Goal: Information Seeking & Learning: Learn about a topic

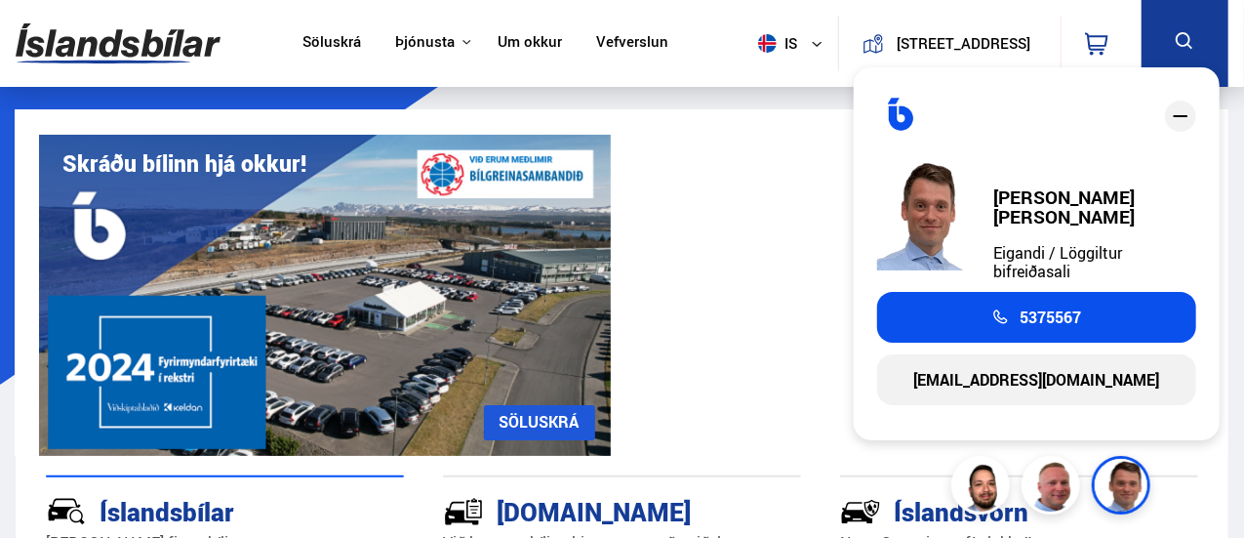
click at [1178, 123] on icon "close" at bounding box center [1180, 115] width 23 height 23
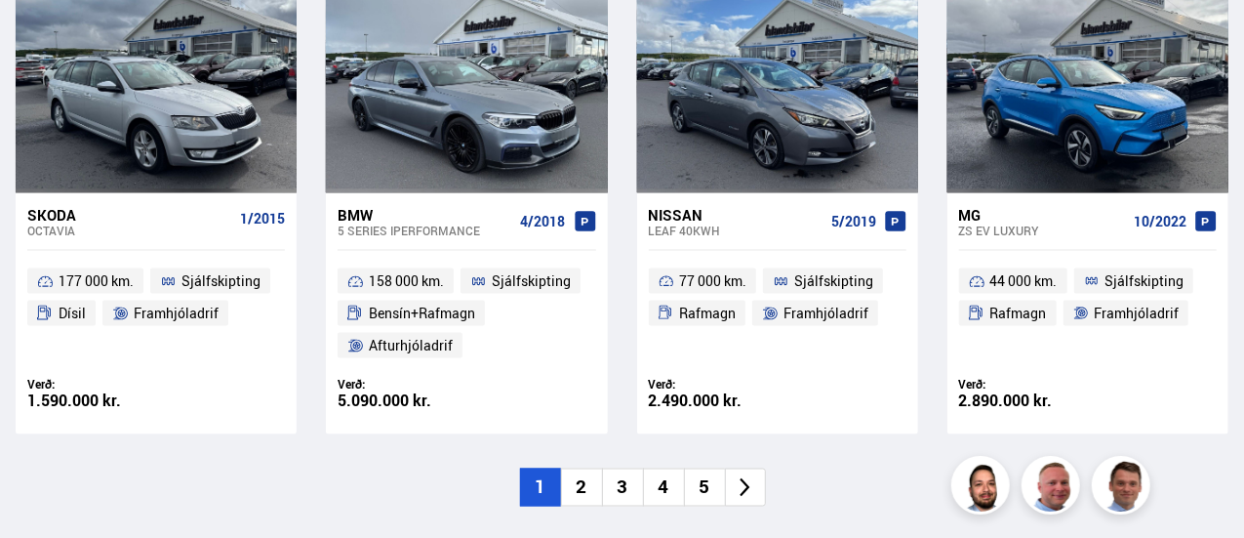
scroll to position [1444, 0]
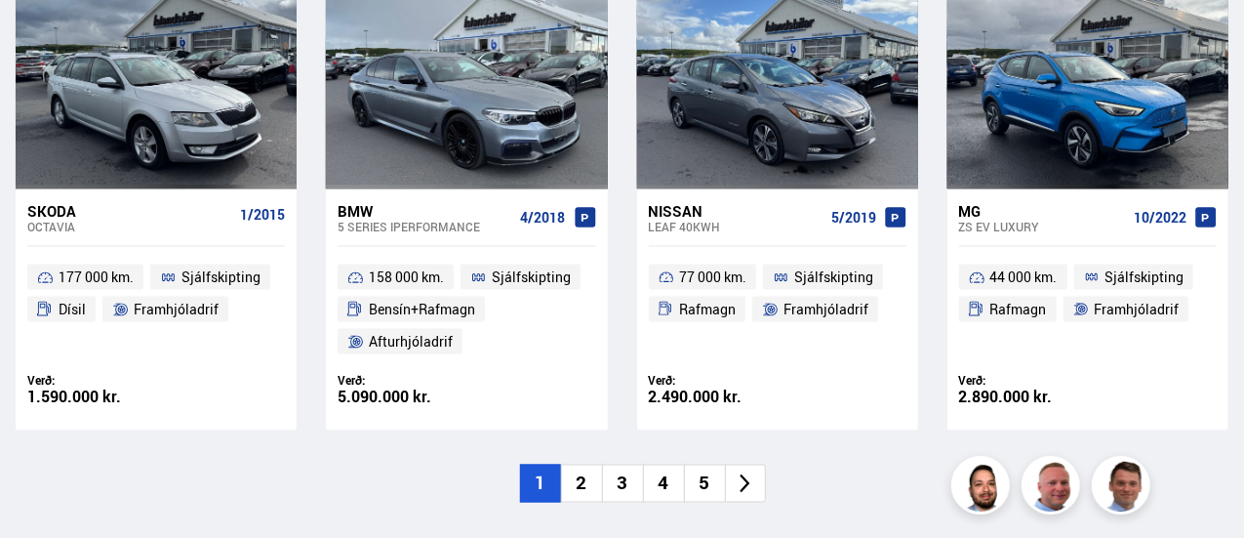
click at [577, 464] on li "2" at bounding box center [581, 483] width 41 height 38
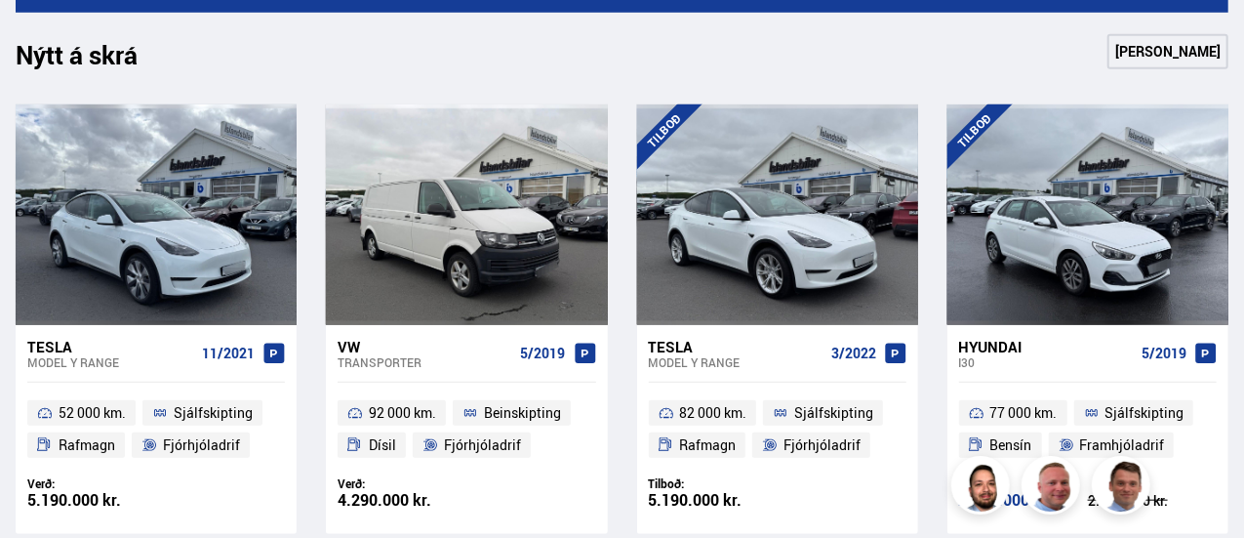
scroll to position [820, 0]
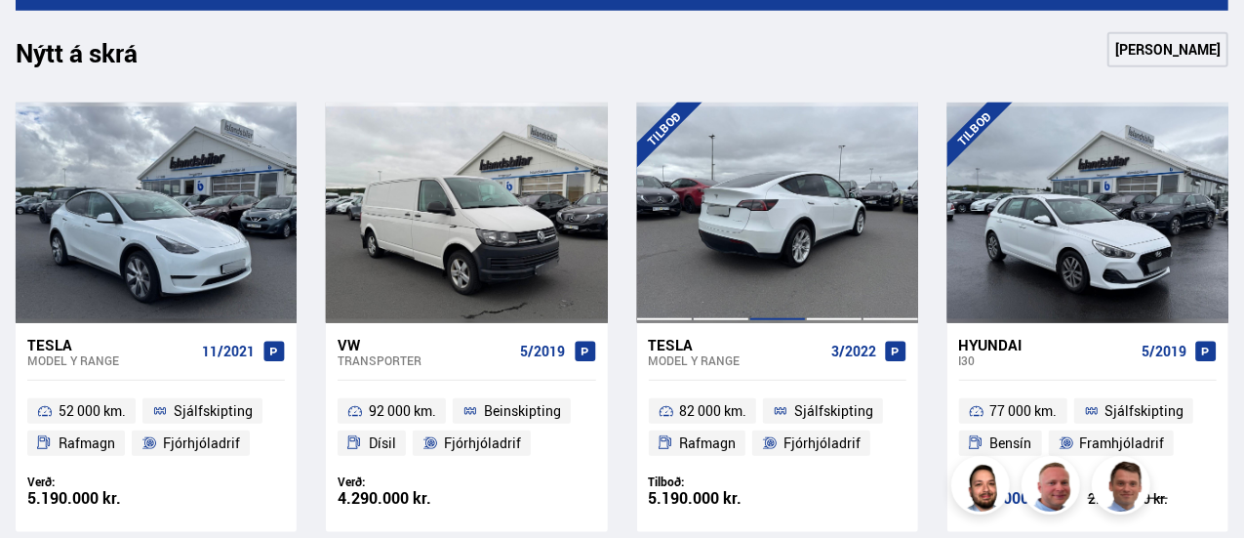
click at [769, 272] on div at bounding box center [777, 212] width 57 height 220
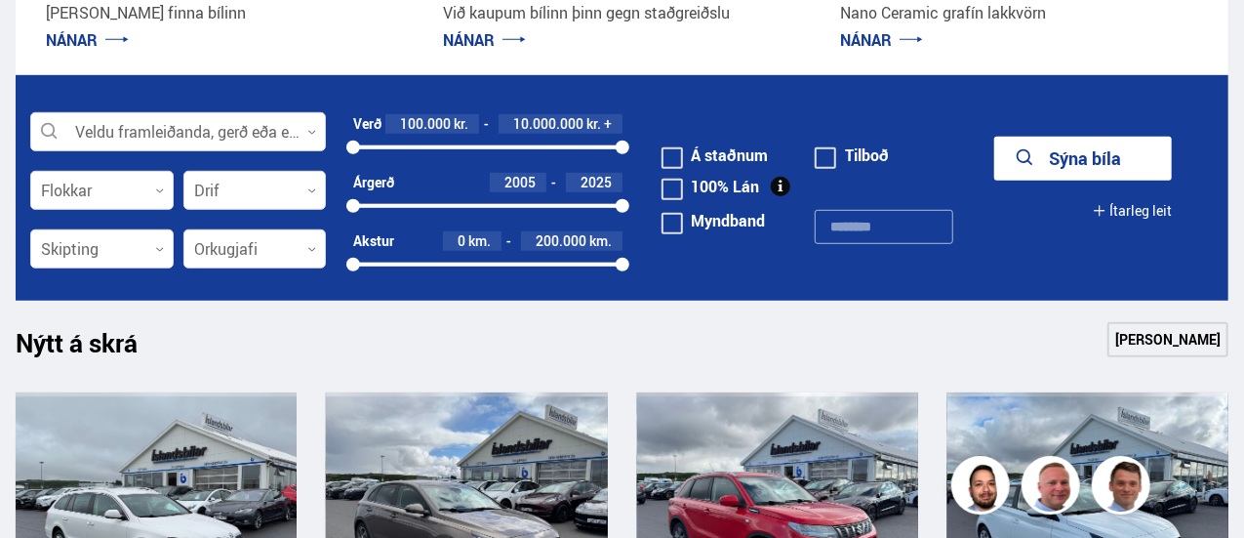
scroll to position [535, 0]
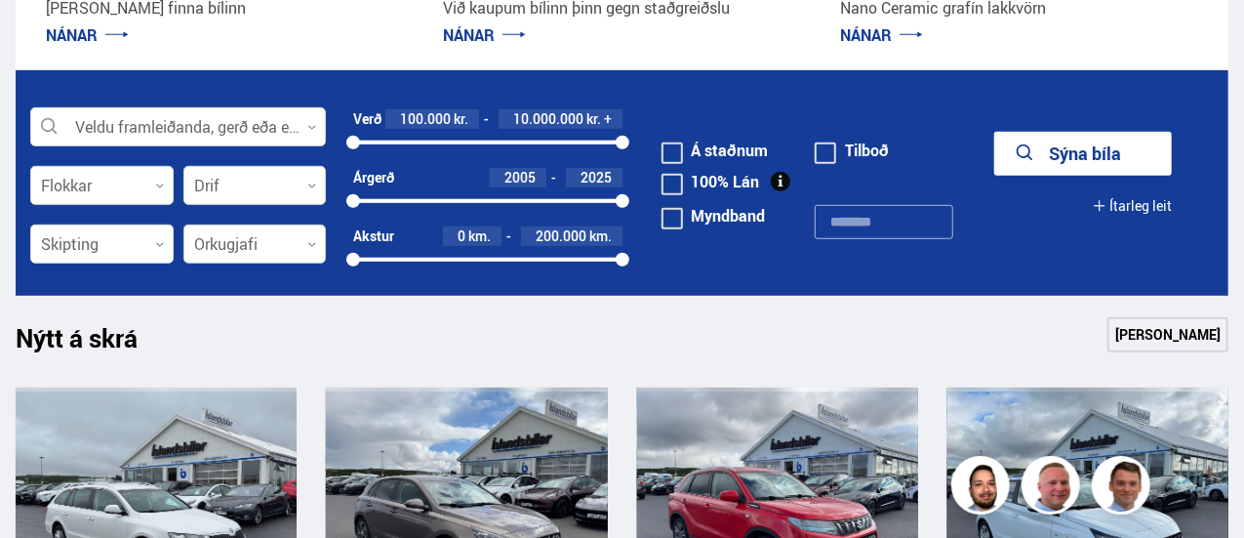
click at [312, 245] on icon at bounding box center [311, 244] width 9 height 9
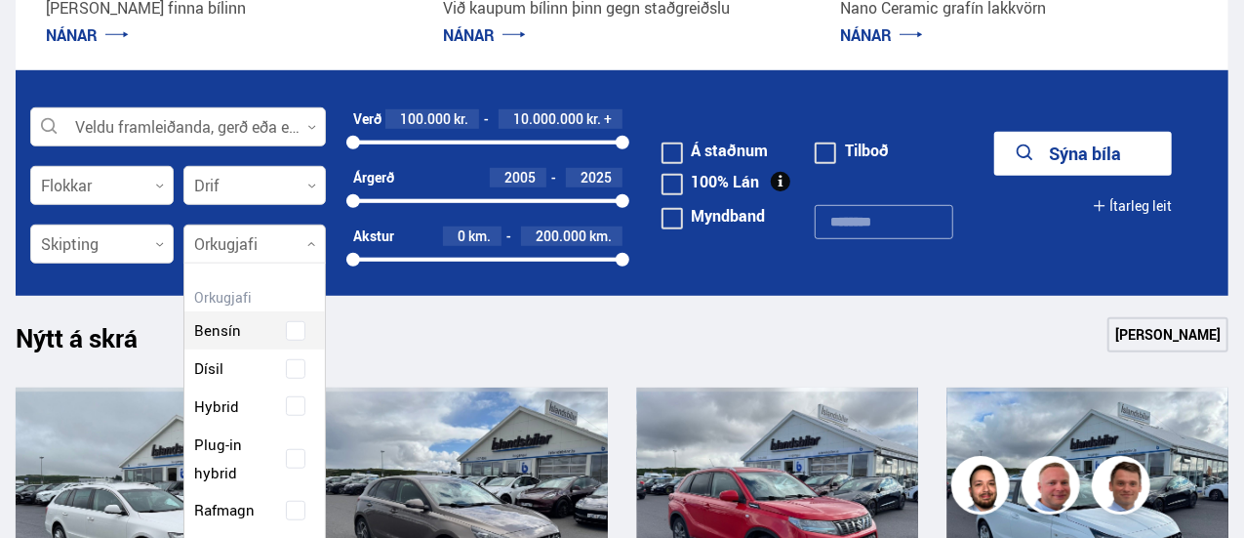
scroll to position [285, 141]
click at [214, 510] on div "Bensín Dísil Hybrid Plug-in hybrid Rafmagn" at bounding box center [254, 406] width 141 height 247
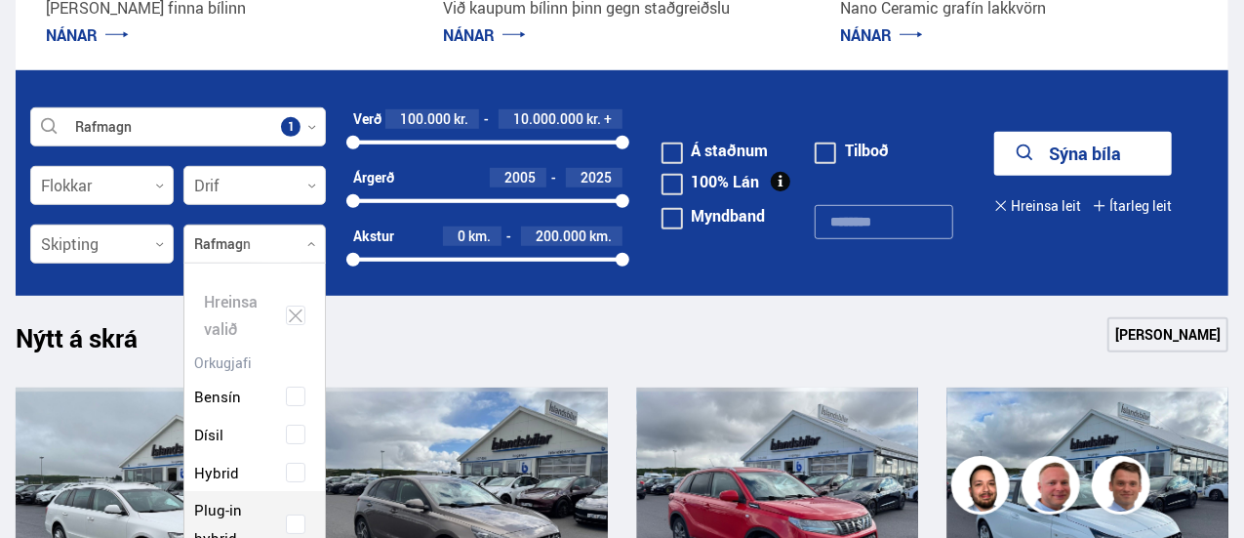
scroll to position [294, 149]
click at [861, 273] on form "Rafmagn Veldu framleiðanda, gerð eða eiginleika 1 Flokkar 0 Drif 0 Verð 100.000…" at bounding box center [622, 182] width 1213 height 225
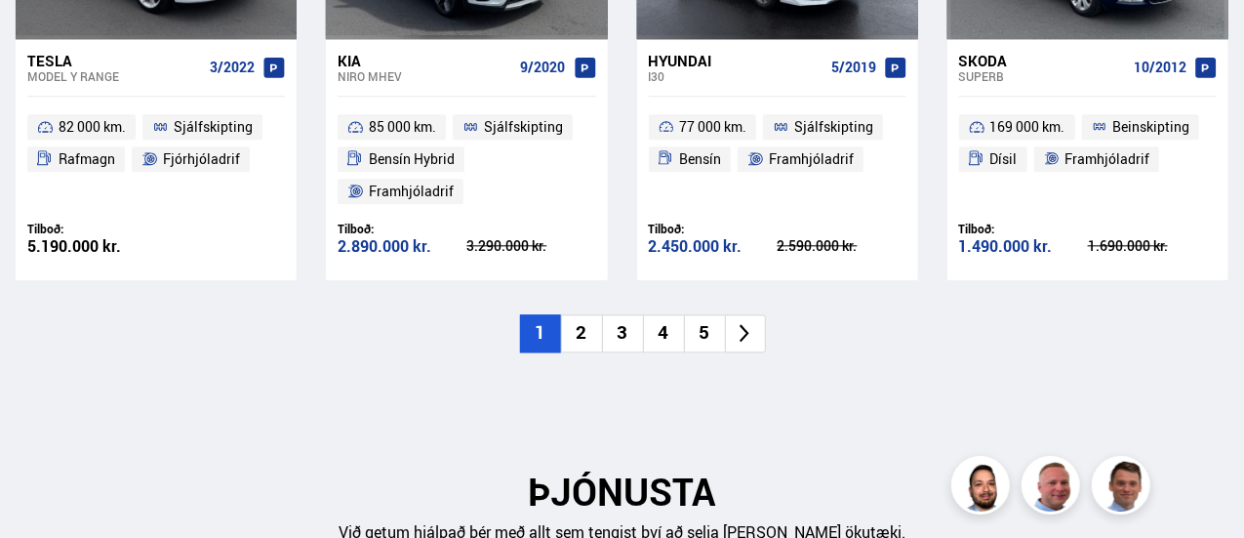
scroll to position [2291, 0]
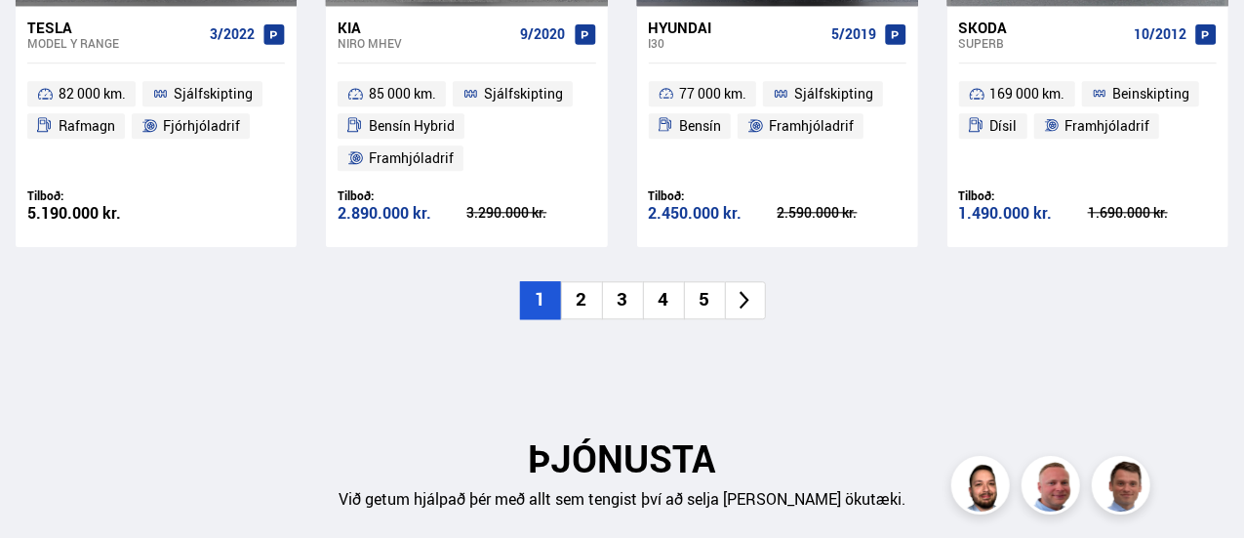
click at [580, 281] on li "2" at bounding box center [581, 300] width 41 height 38
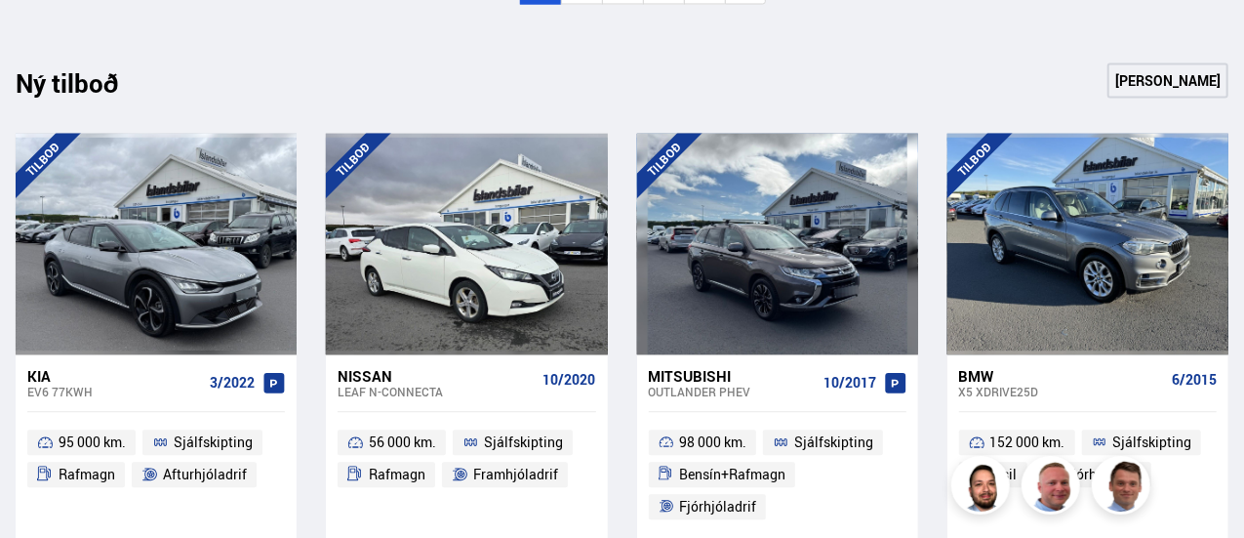
scroll to position [1940, 0]
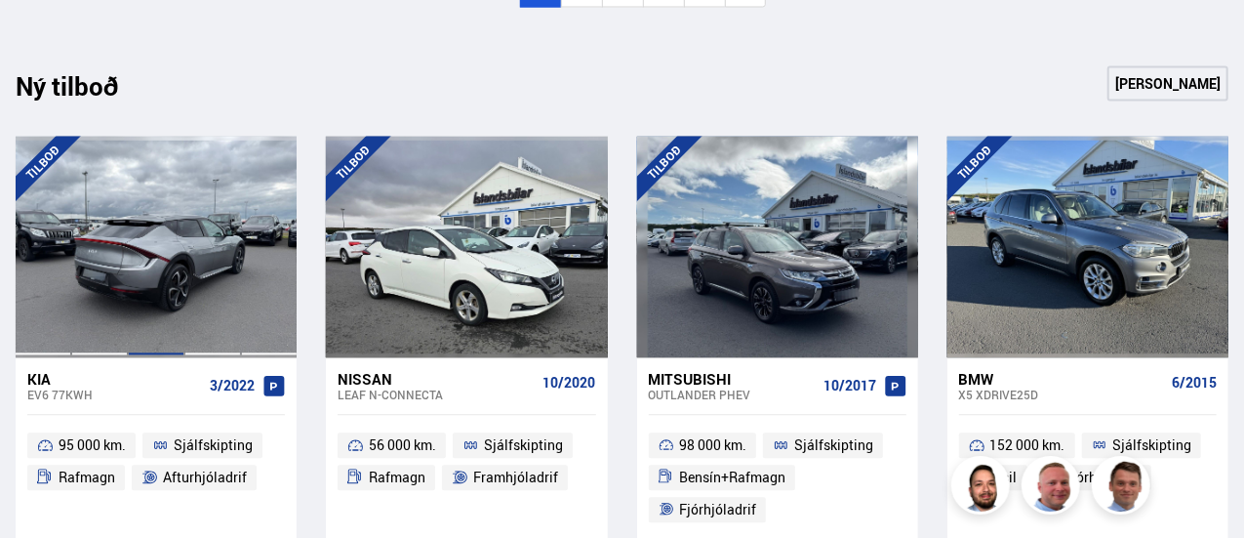
click at [129, 136] on div at bounding box center [156, 246] width 57 height 220
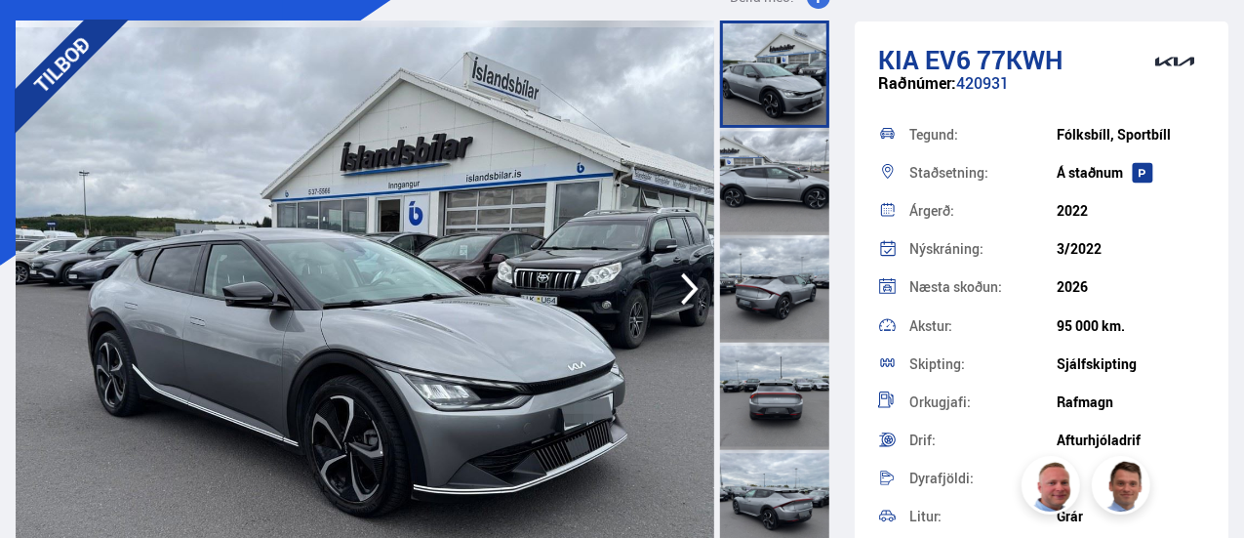
scroll to position [117, 0]
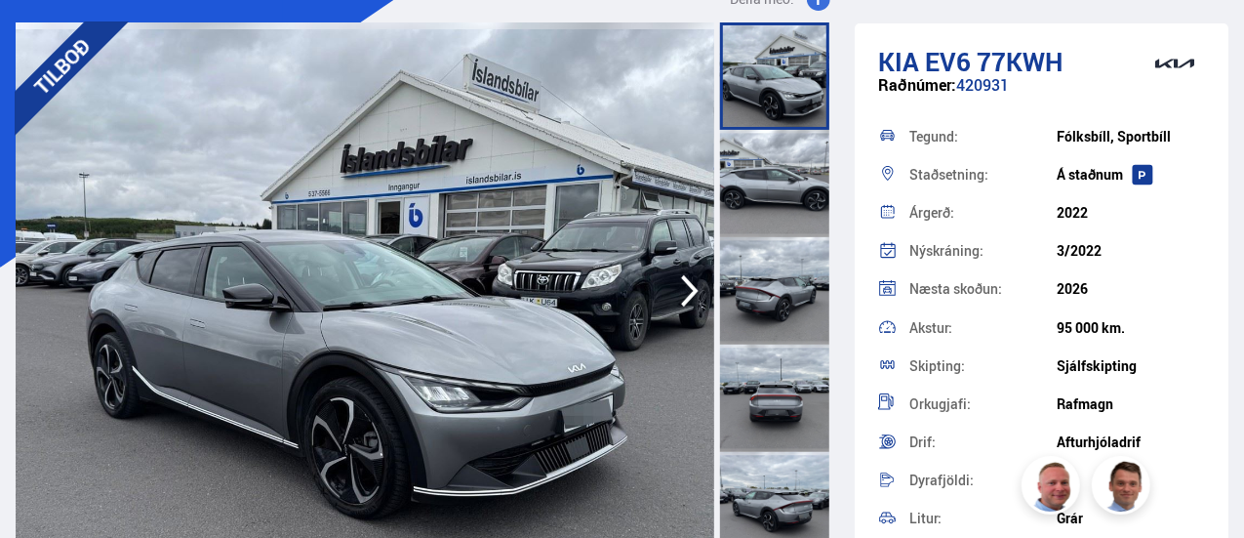
click at [687, 290] on icon "button" at bounding box center [689, 290] width 39 height 47
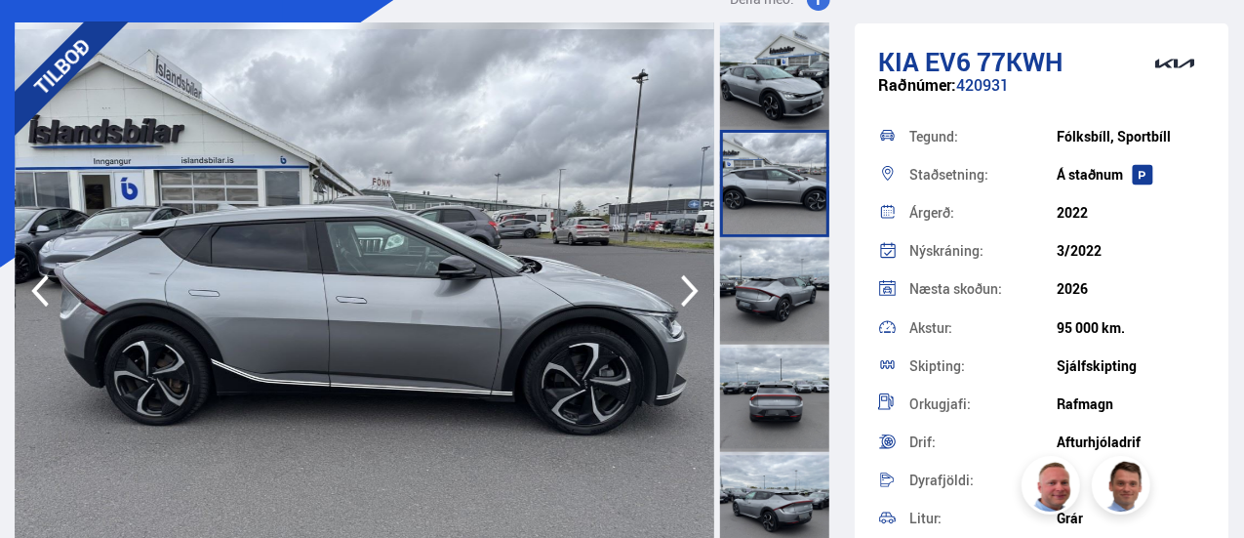
click at [687, 290] on icon "button" at bounding box center [689, 290] width 39 height 47
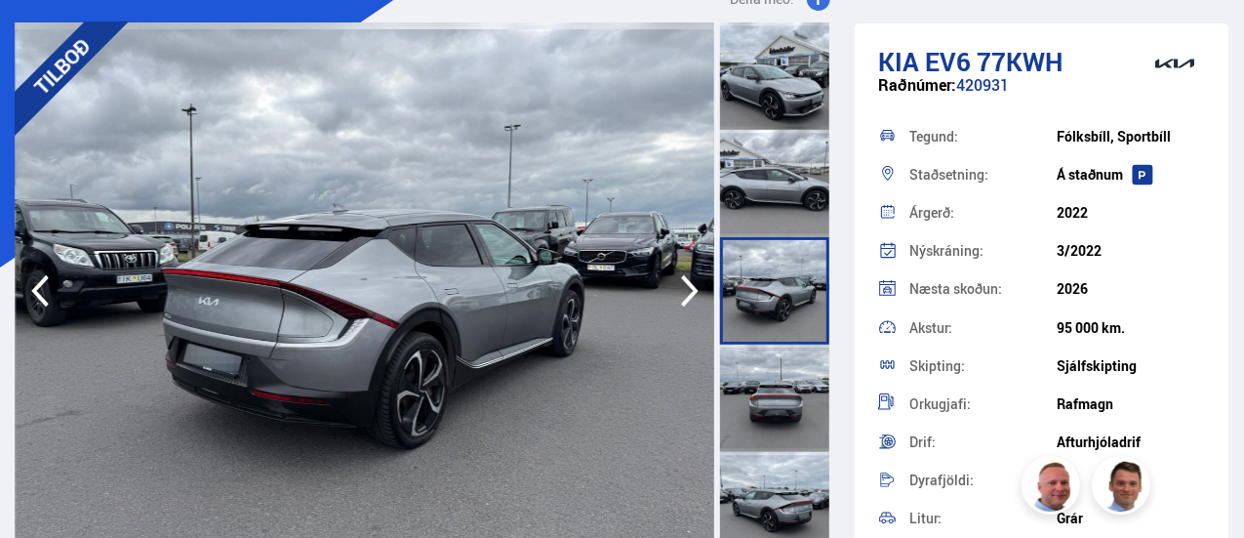
click at [687, 290] on icon "button" at bounding box center [689, 290] width 39 height 47
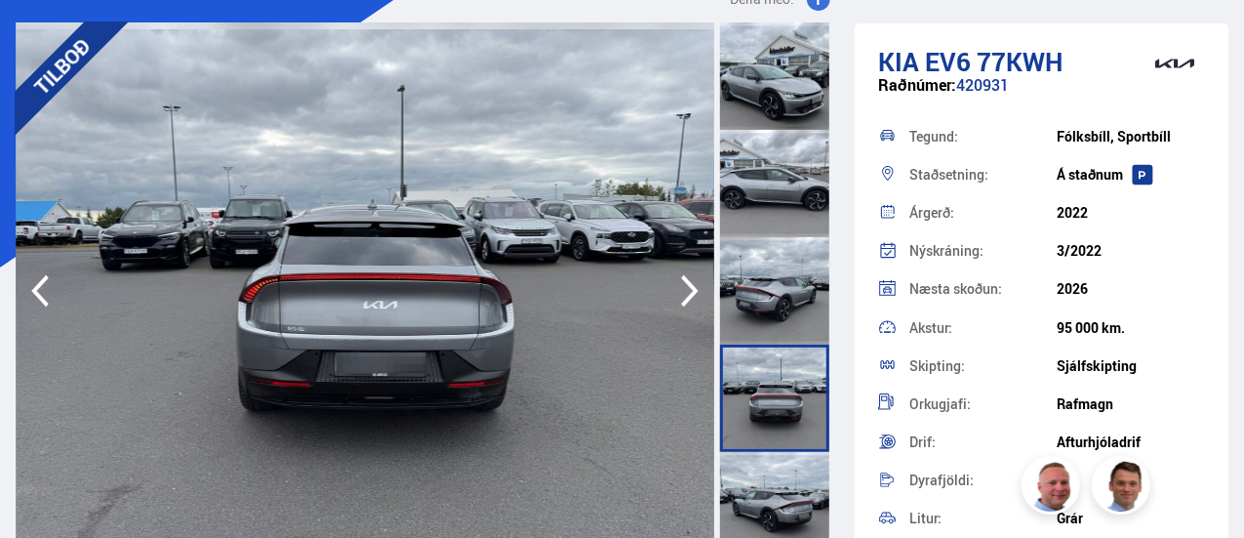
click at [687, 290] on icon "button" at bounding box center [689, 290] width 39 height 47
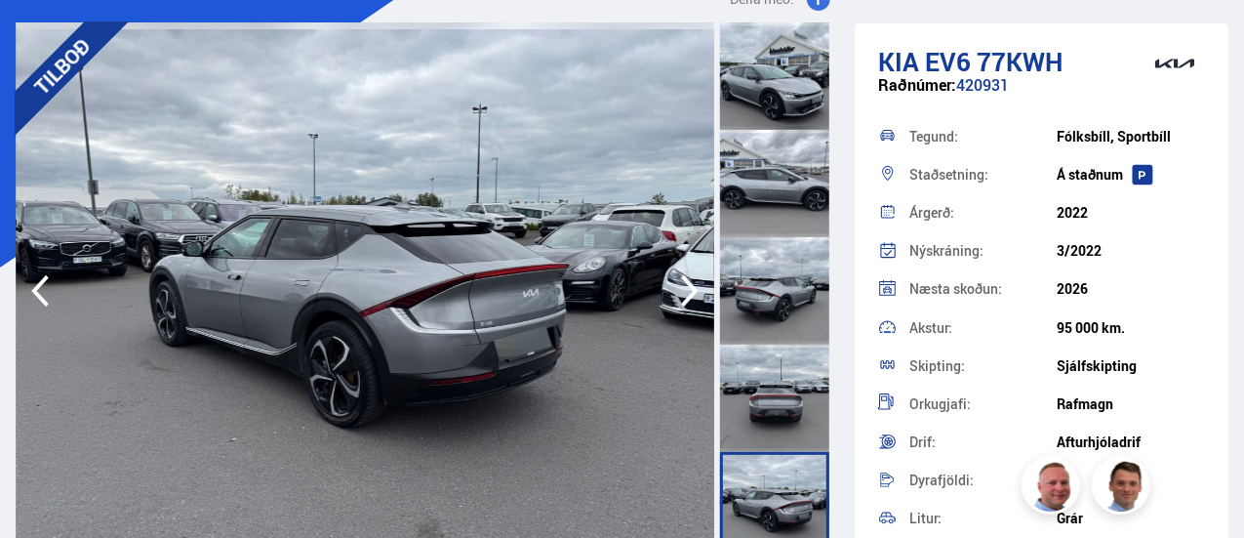
click at [687, 290] on icon "button" at bounding box center [689, 290] width 39 height 47
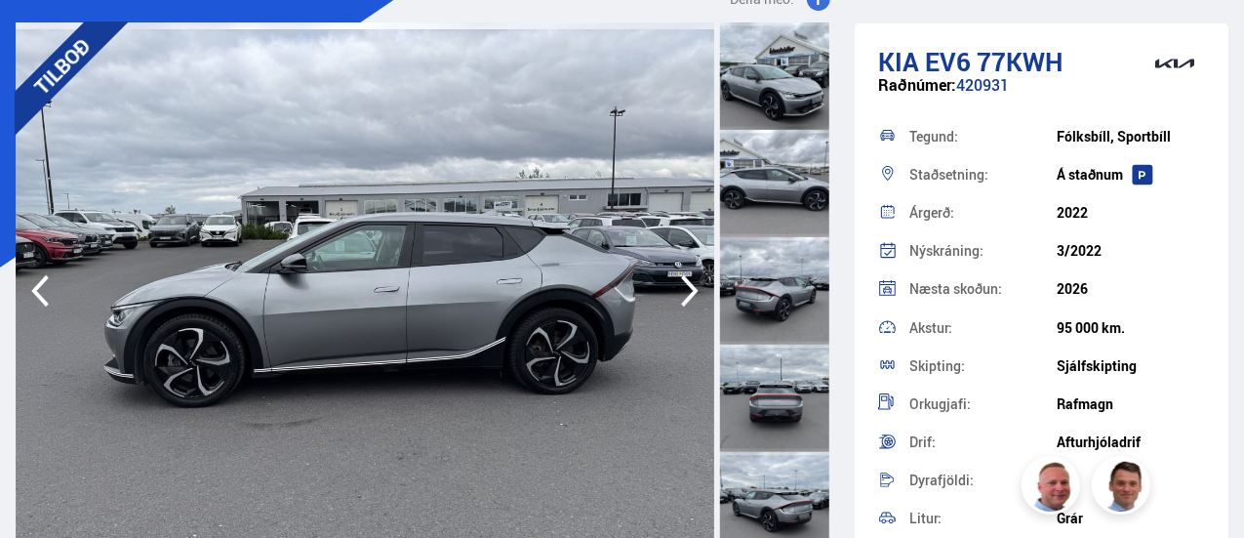
click at [687, 290] on icon "button" at bounding box center [689, 290] width 39 height 47
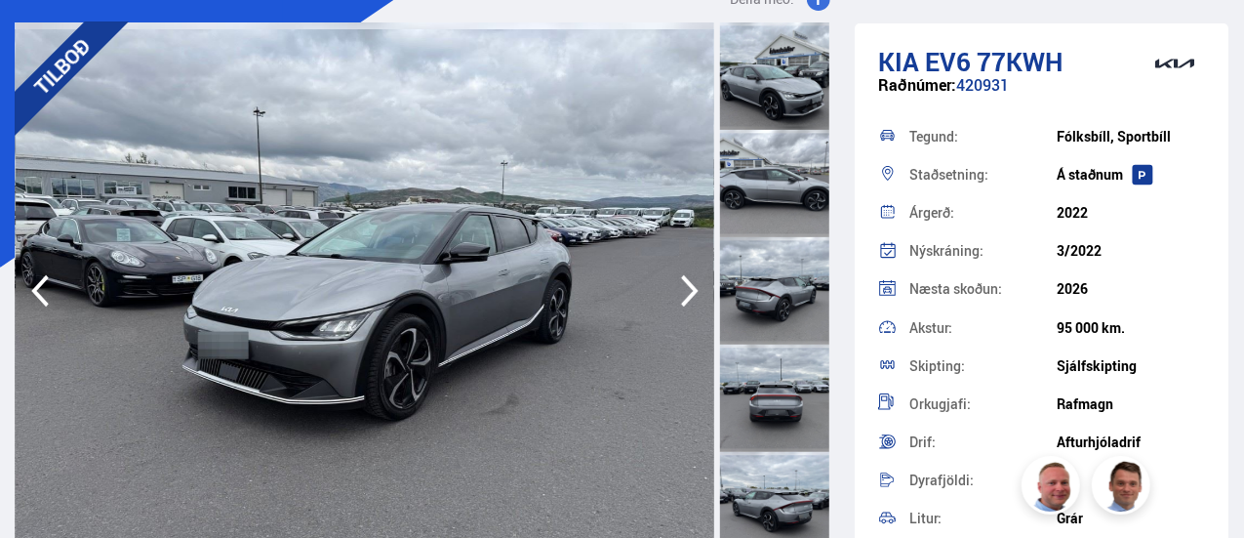
click at [687, 290] on icon "button" at bounding box center [689, 290] width 39 height 47
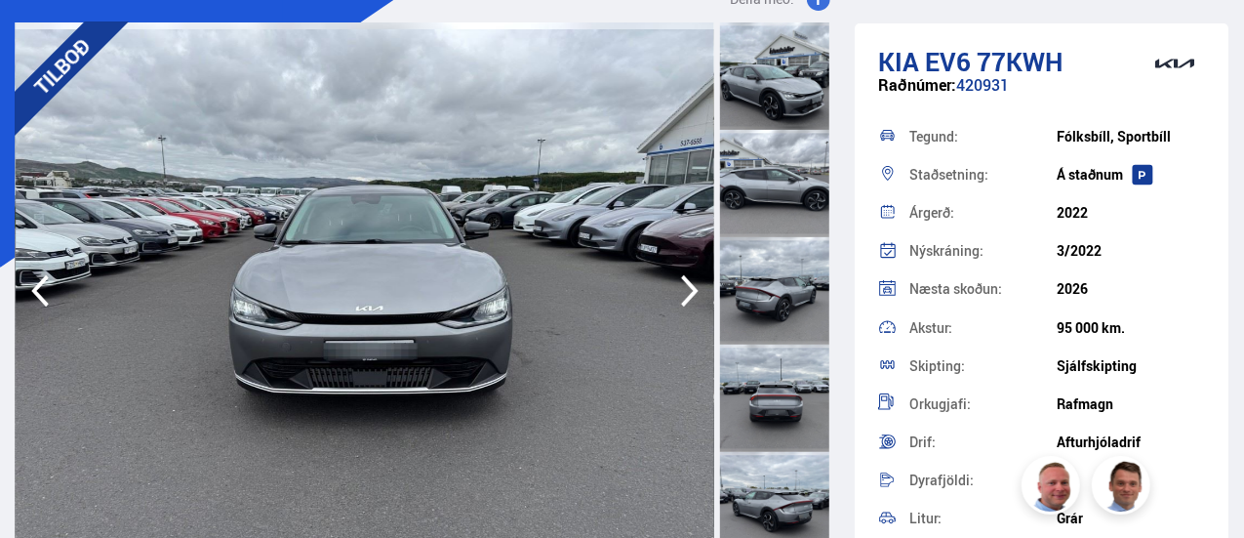
click at [687, 290] on icon "button" at bounding box center [689, 290] width 39 height 47
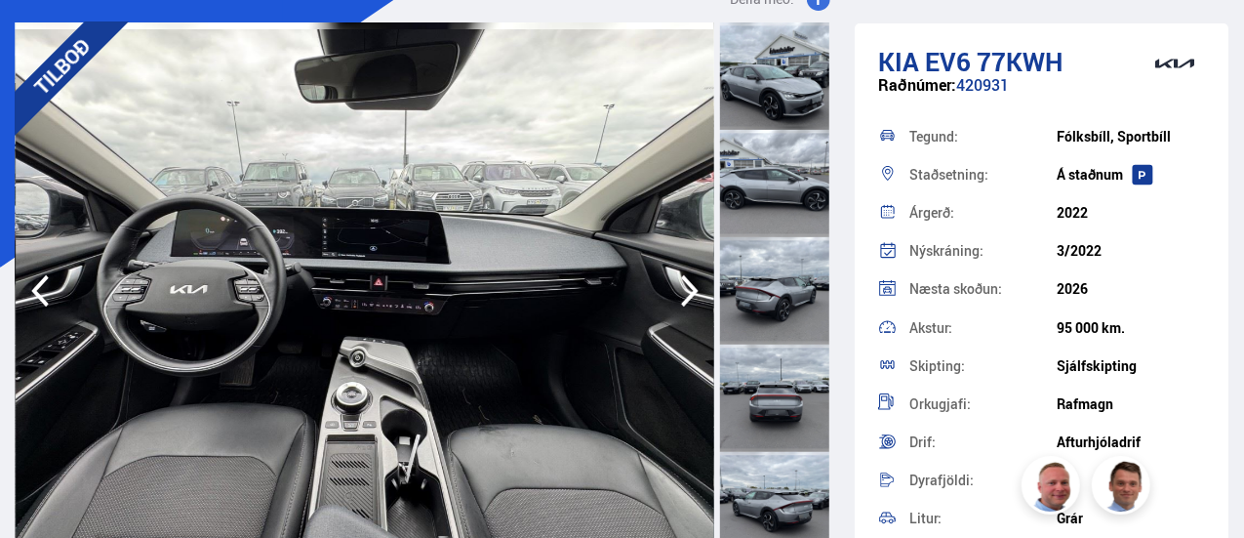
click at [687, 290] on icon "button" at bounding box center [689, 290] width 39 height 47
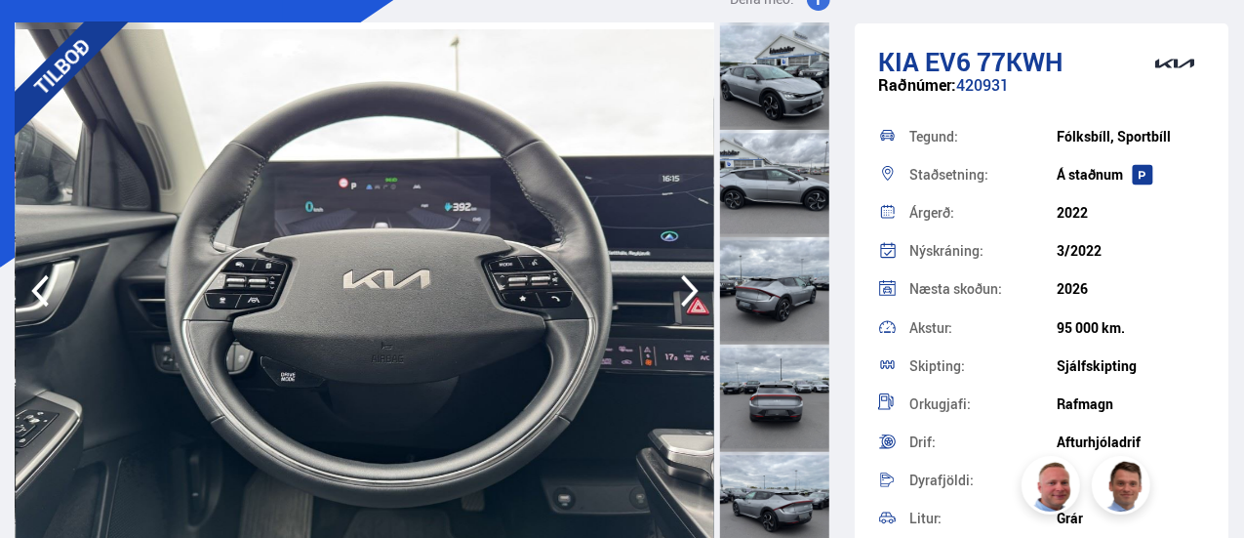
click at [687, 290] on icon "button" at bounding box center [689, 290] width 39 height 47
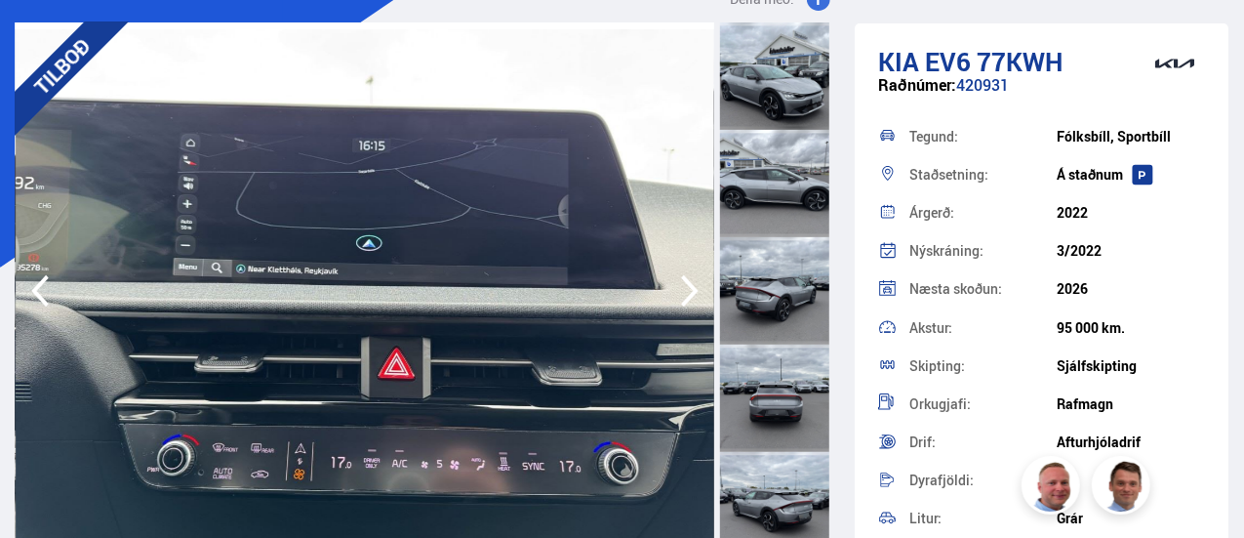
click at [30, 286] on icon "button" at bounding box center [39, 290] width 39 height 47
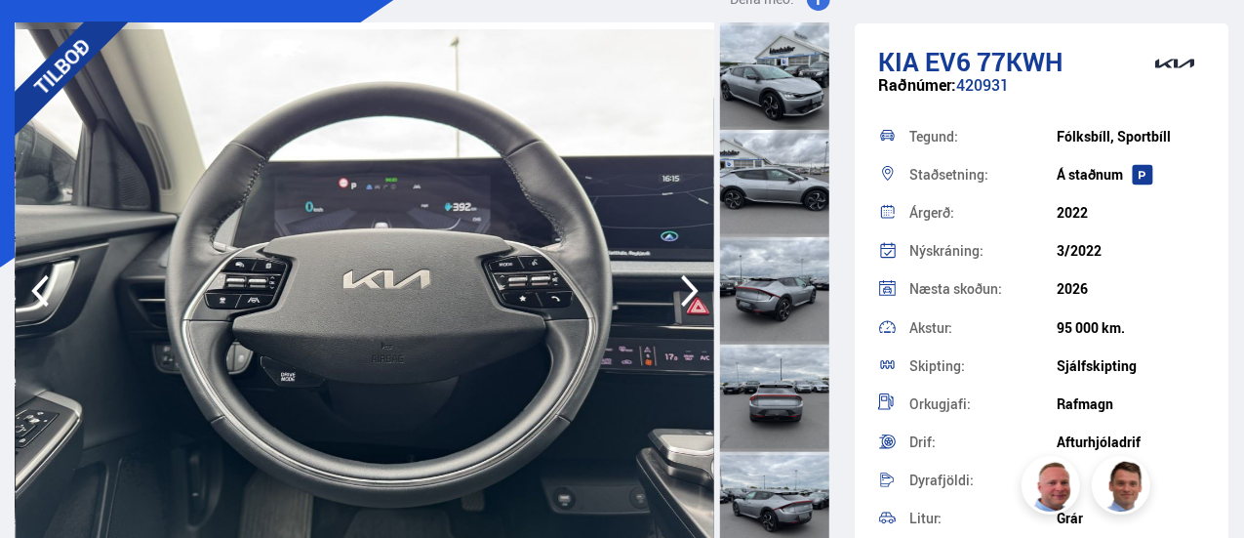
click at [689, 289] on icon "button" at bounding box center [689, 290] width 39 height 47
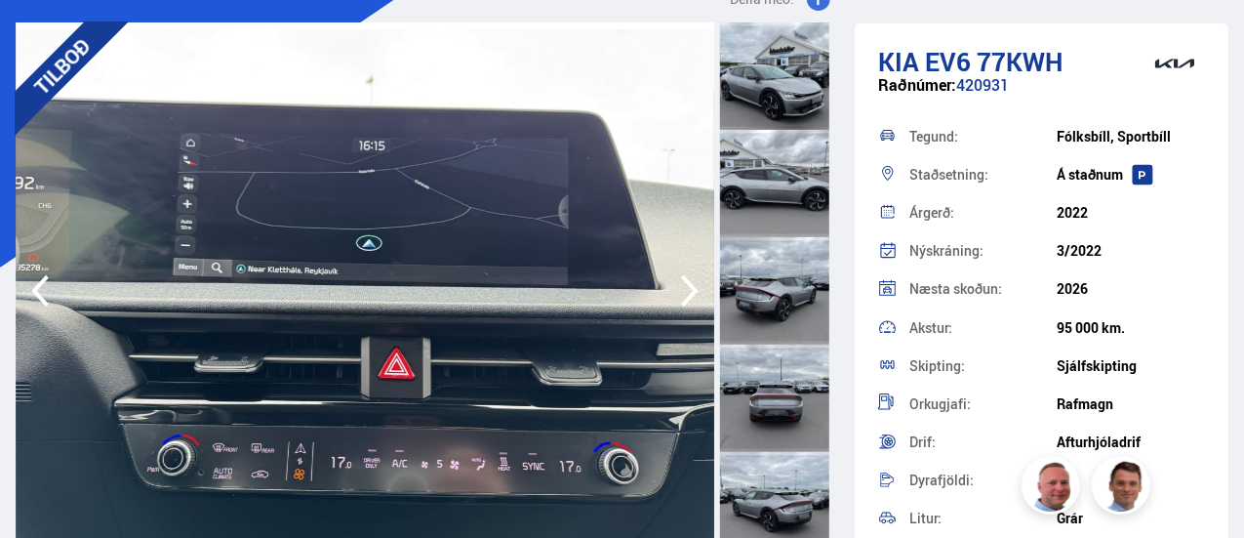
click at [689, 289] on icon "button" at bounding box center [689, 290] width 39 height 47
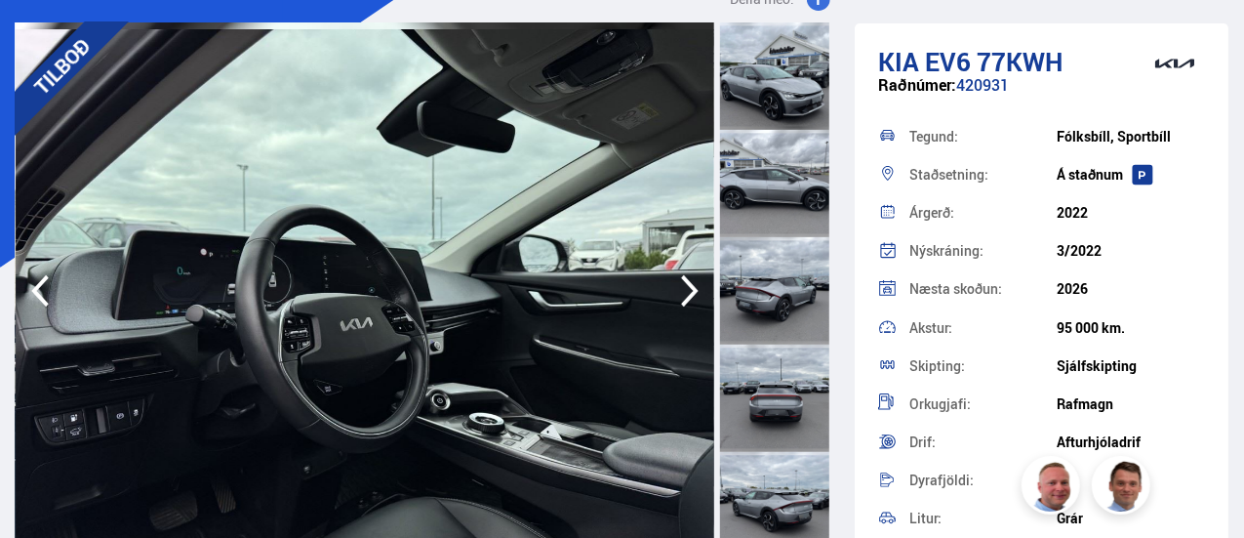
click at [689, 289] on icon "button" at bounding box center [689, 290] width 39 height 47
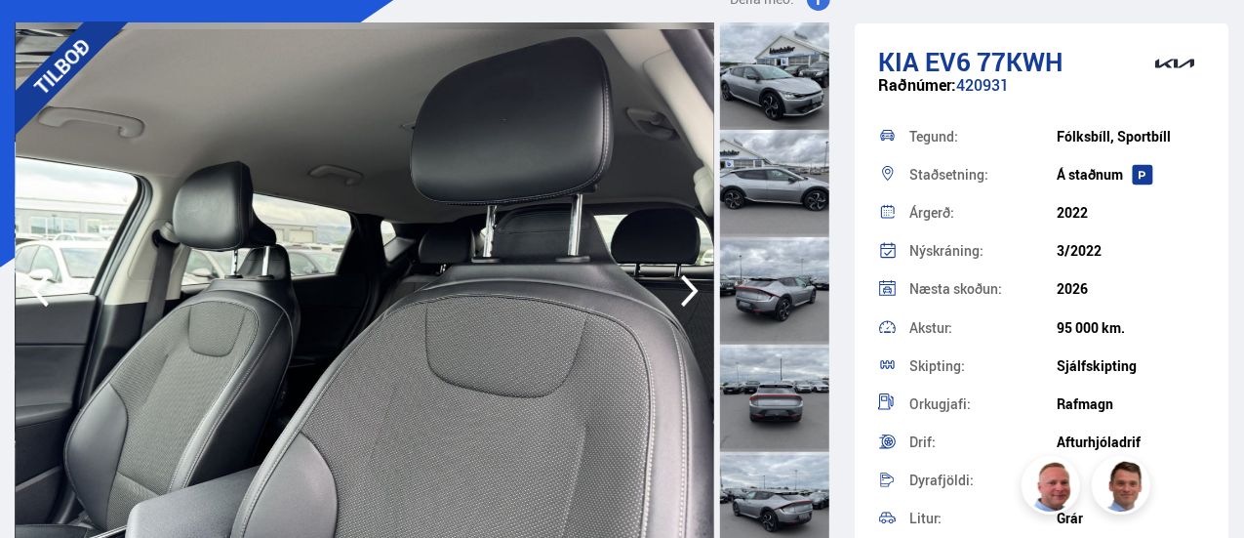
click at [689, 289] on icon "button" at bounding box center [689, 290] width 39 height 47
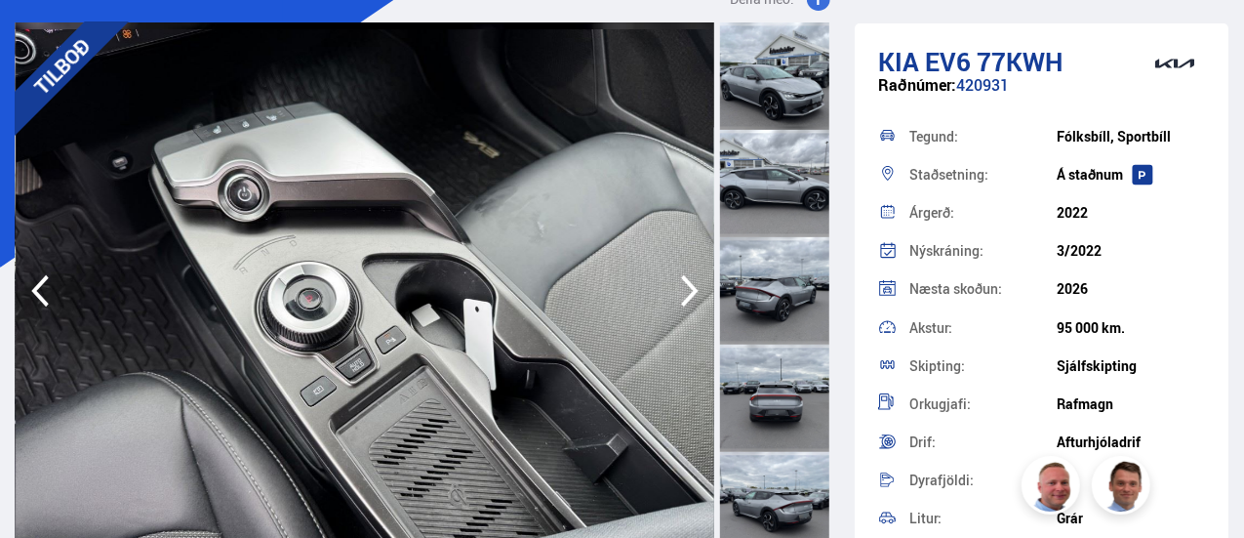
click at [689, 289] on icon "button" at bounding box center [689, 290] width 39 height 47
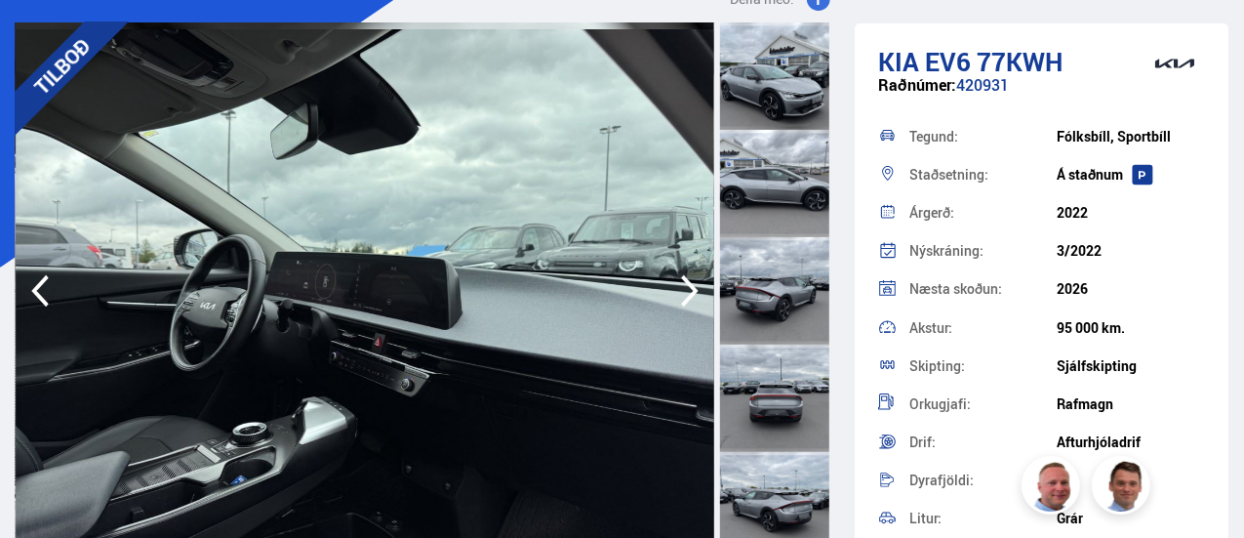
click at [689, 289] on icon "button" at bounding box center [689, 290] width 39 height 47
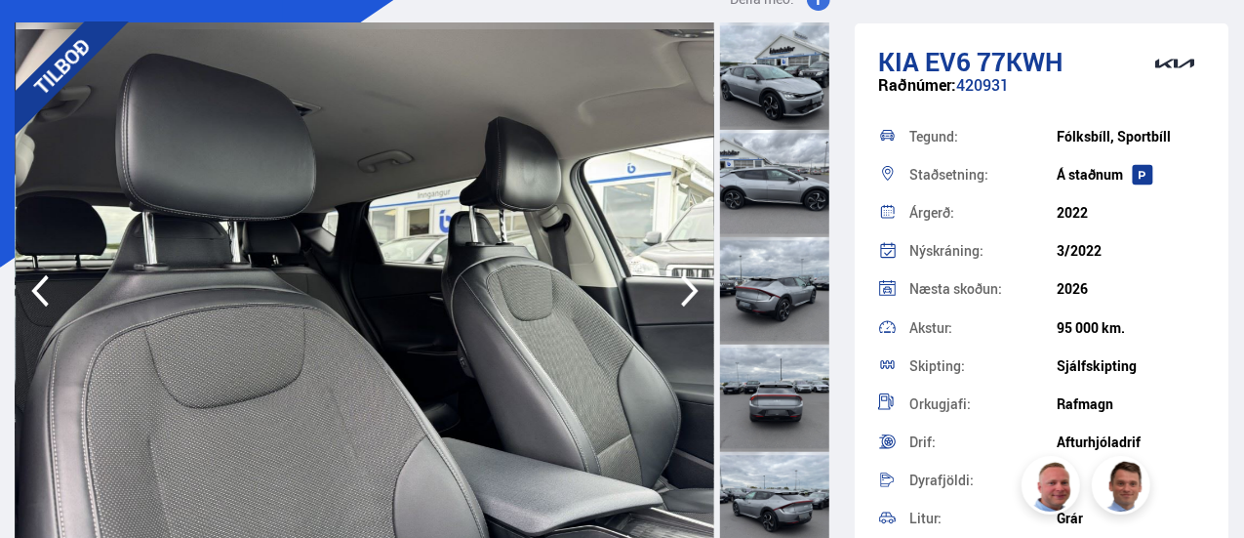
click at [689, 289] on icon "button" at bounding box center [689, 290] width 39 height 47
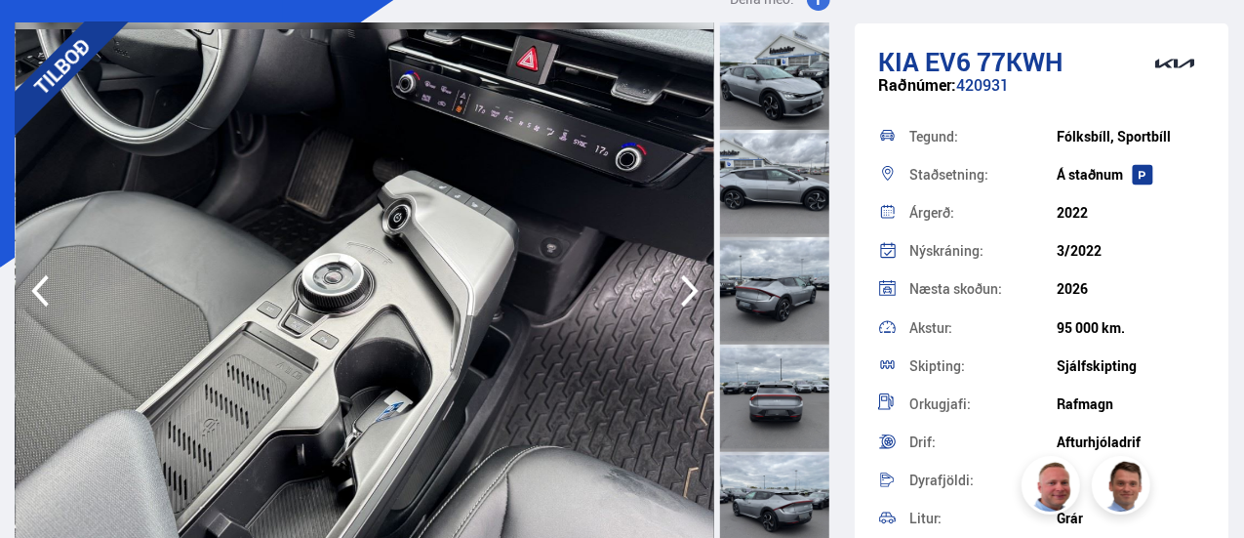
click at [689, 289] on icon "button" at bounding box center [689, 290] width 39 height 47
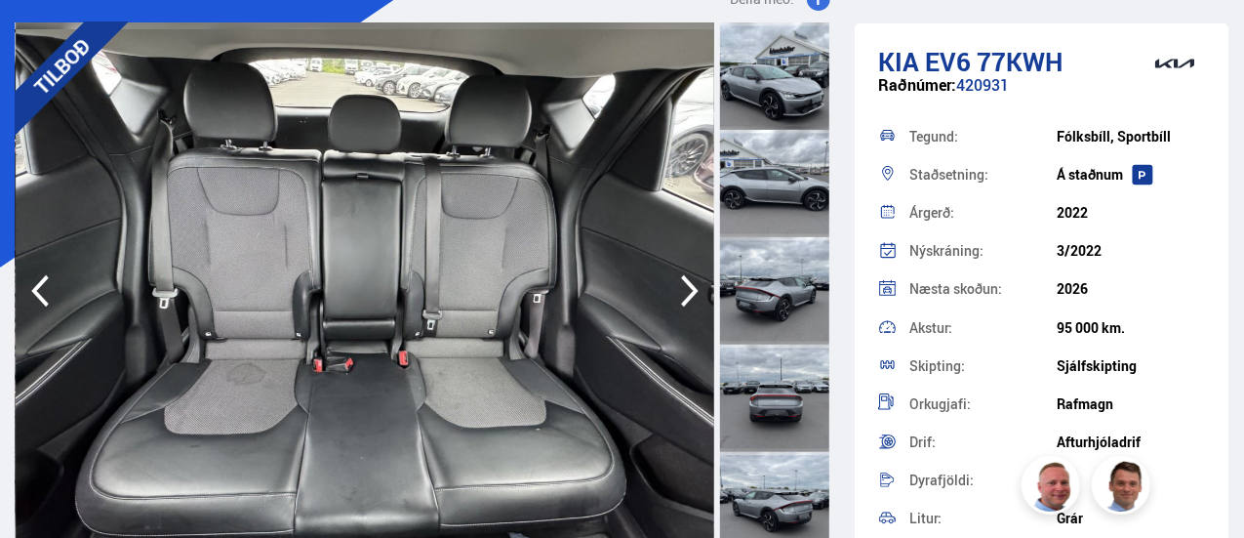
click at [689, 289] on icon "button" at bounding box center [689, 290] width 39 height 47
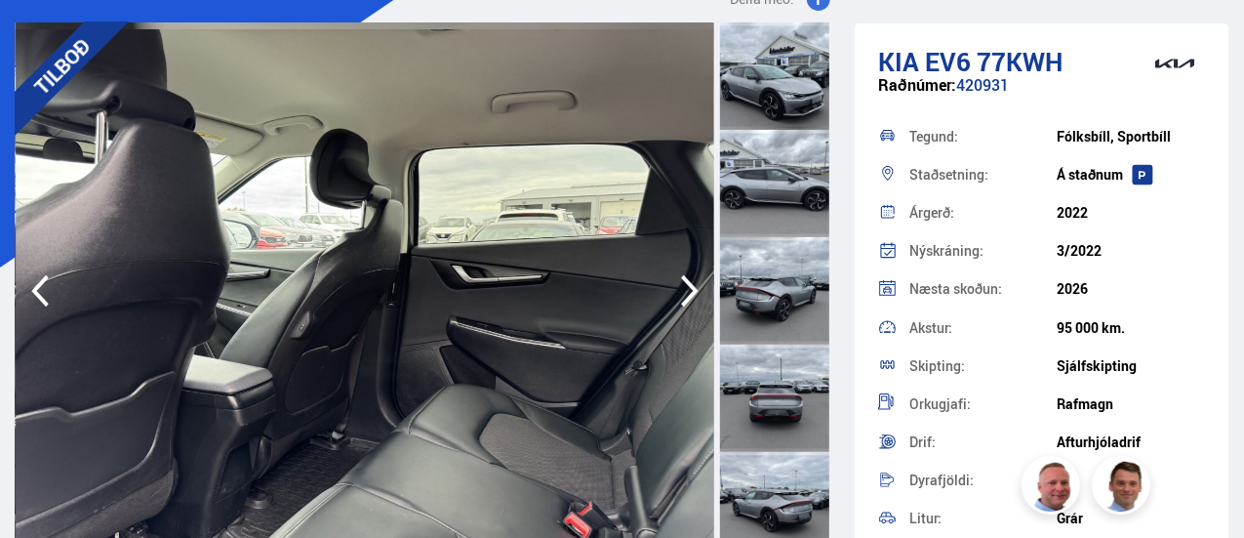
click at [689, 289] on icon "button" at bounding box center [689, 290] width 39 height 47
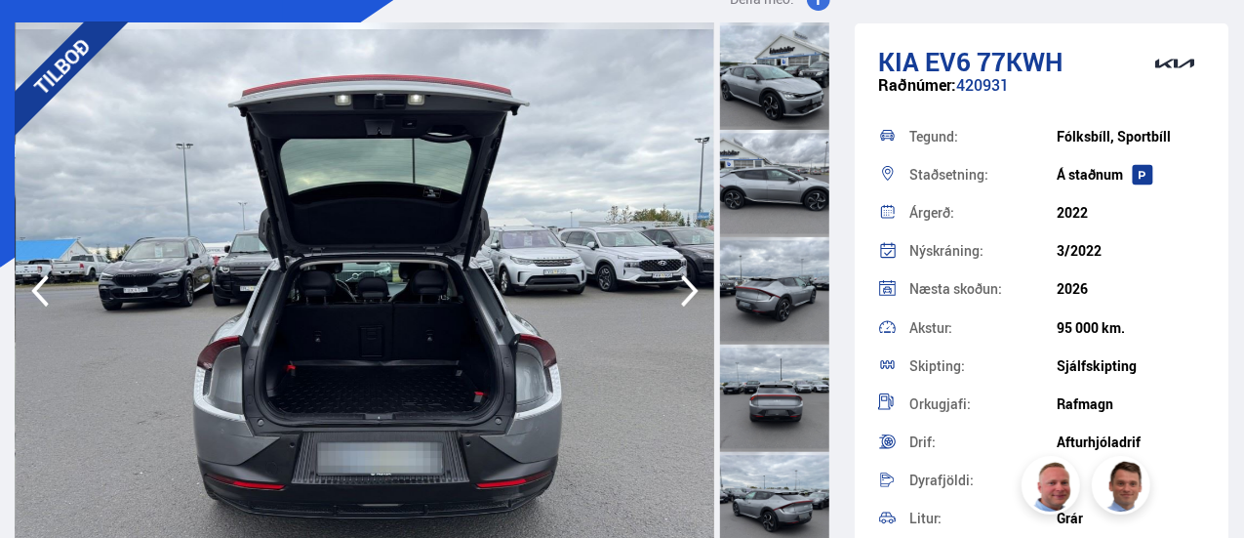
click at [689, 289] on icon "button" at bounding box center [689, 290] width 39 height 47
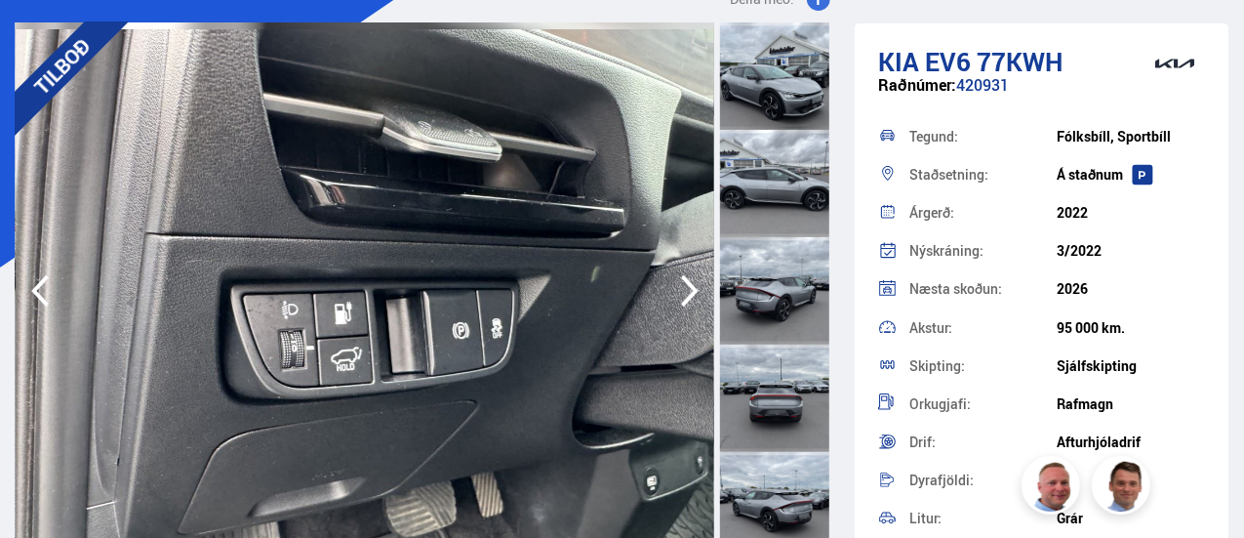
click at [689, 289] on icon "button" at bounding box center [689, 290] width 39 height 47
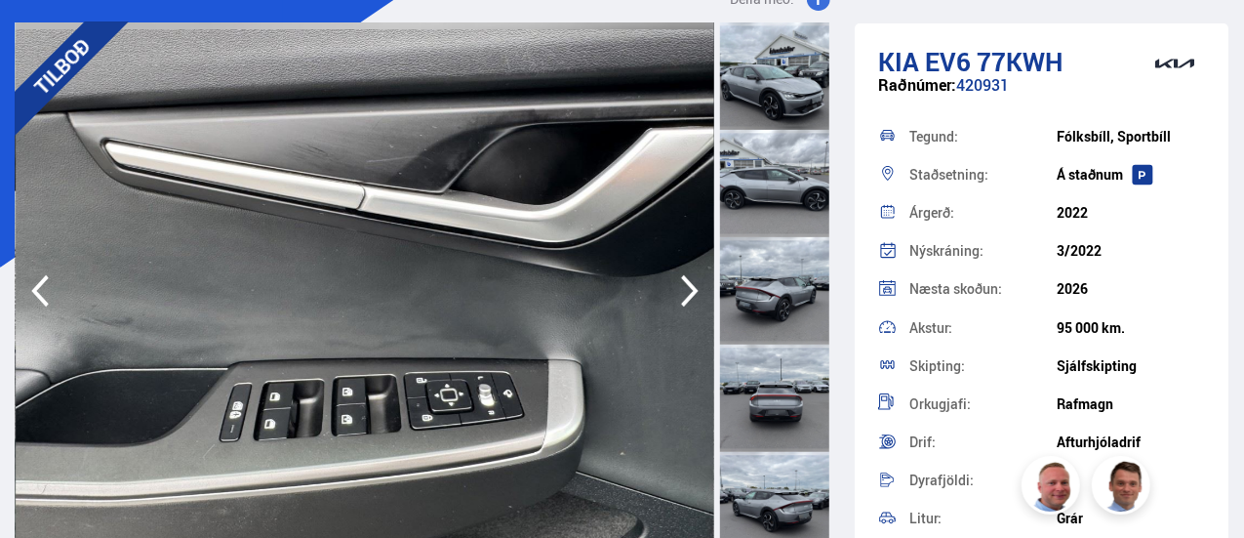
click at [689, 289] on icon "button" at bounding box center [689, 290] width 39 height 47
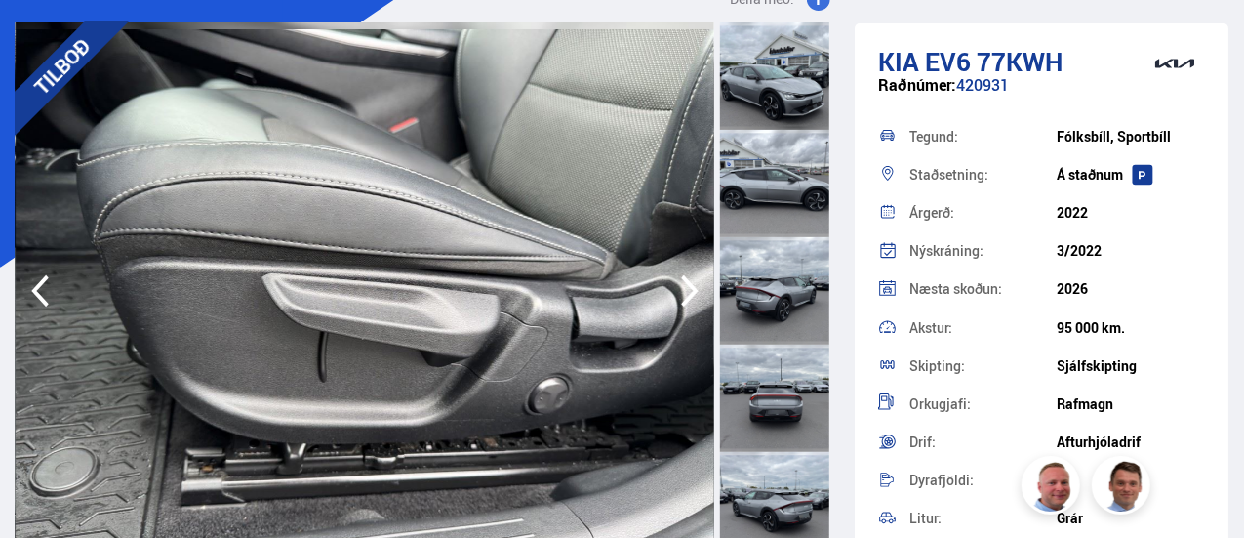
click at [689, 289] on icon "button" at bounding box center [689, 290] width 39 height 47
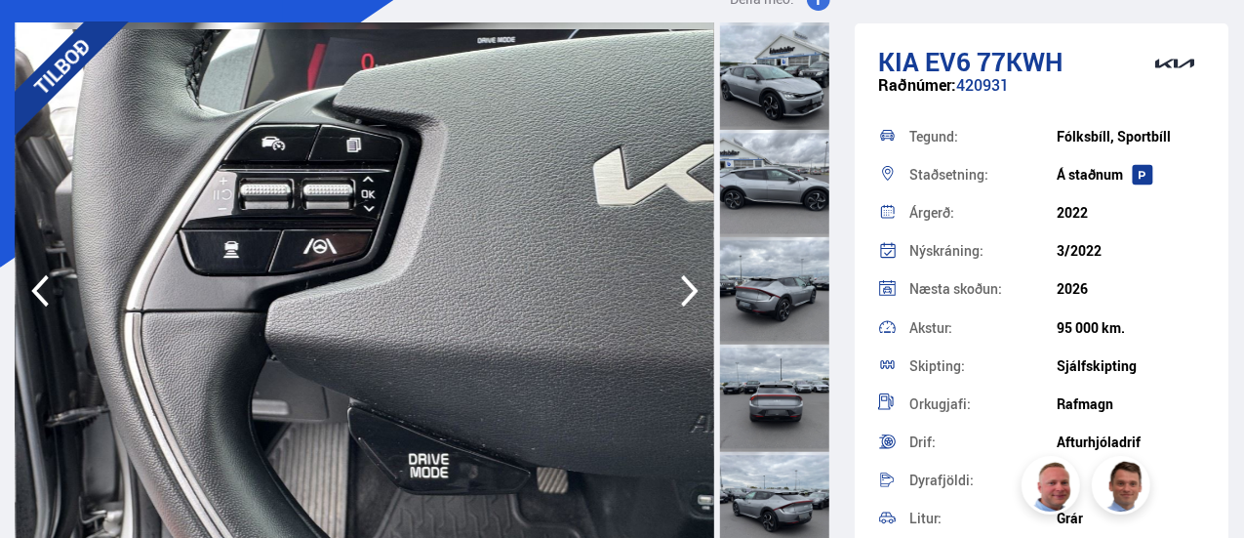
click at [689, 289] on icon "button" at bounding box center [689, 290] width 39 height 47
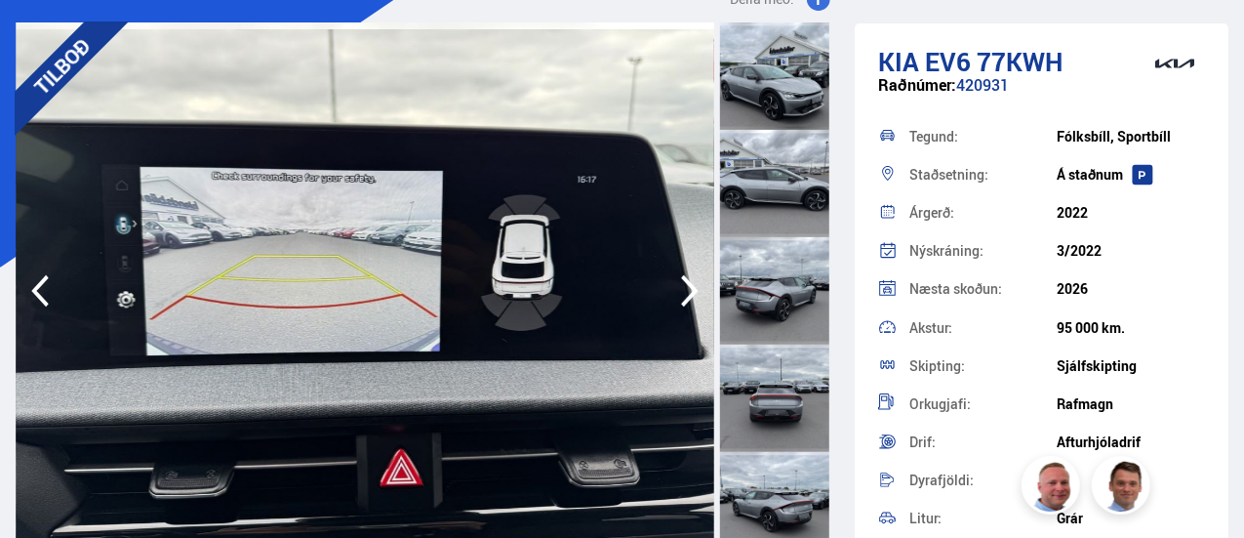
click at [689, 289] on icon "button" at bounding box center [689, 290] width 39 height 47
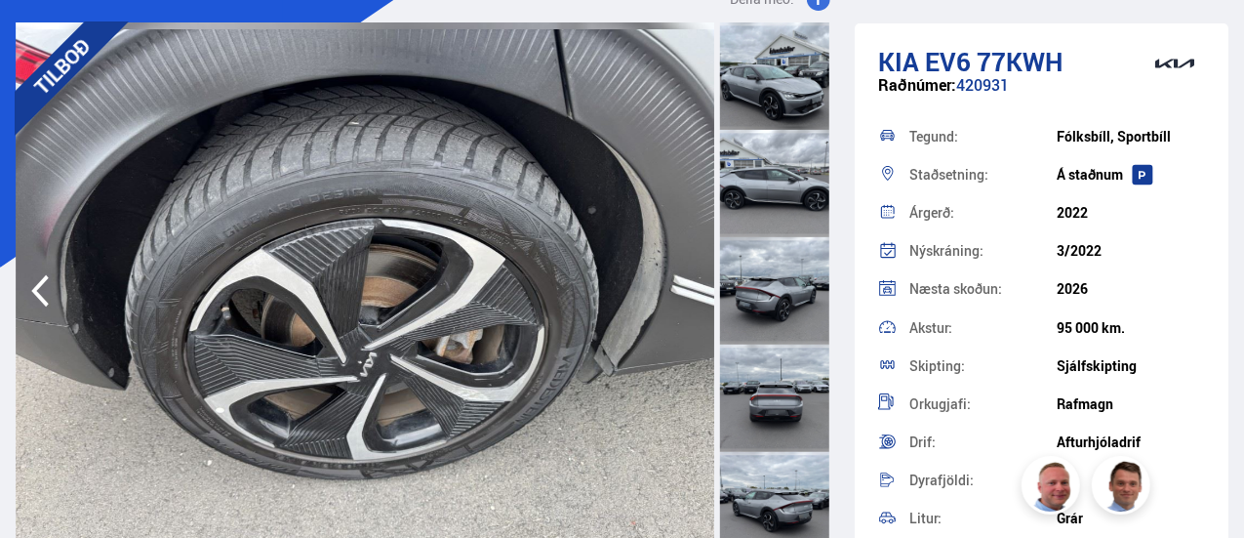
click at [689, 289] on img at bounding box center [365, 290] width 699 height 537
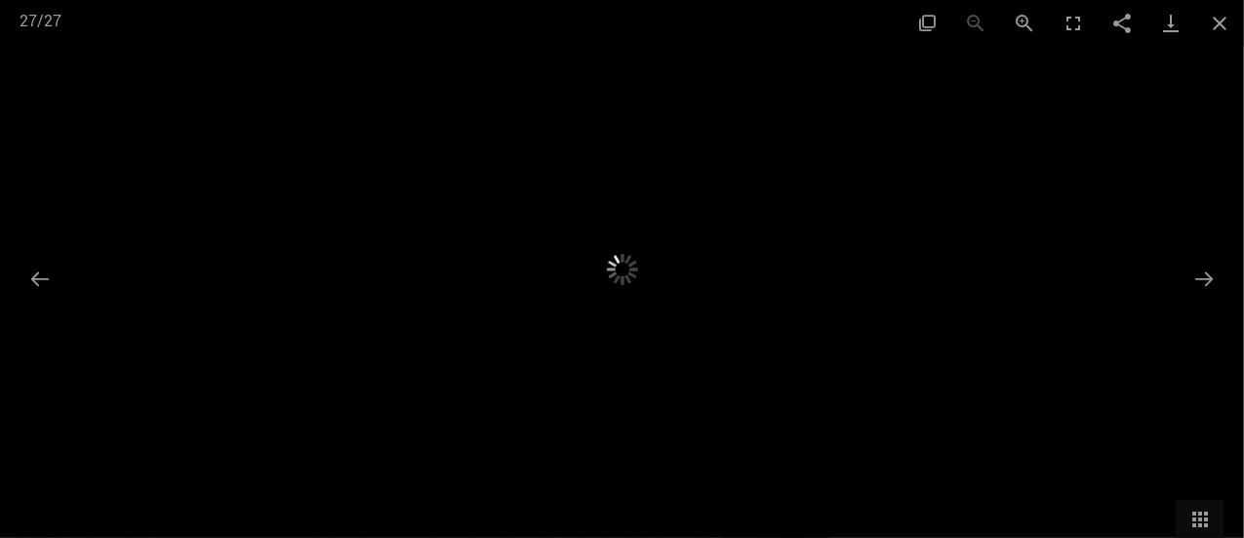
click at [689, 289] on img at bounding box center [622, 269] width 336 height 269
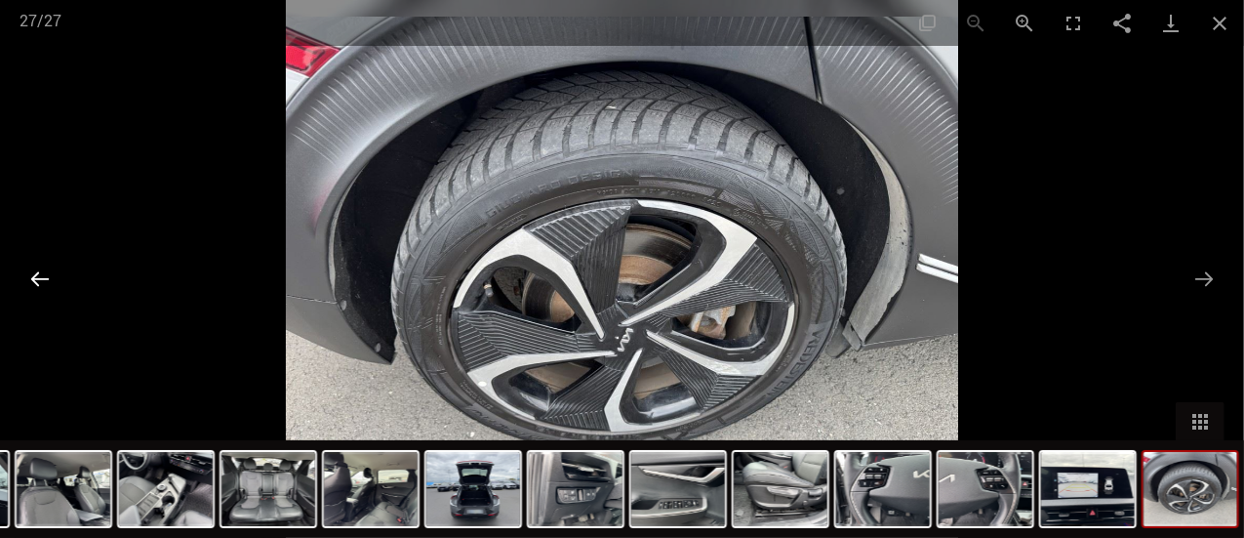
click at [36, 271] on button "Previous slide" at bounding box center [40, 279] width 41 height 38
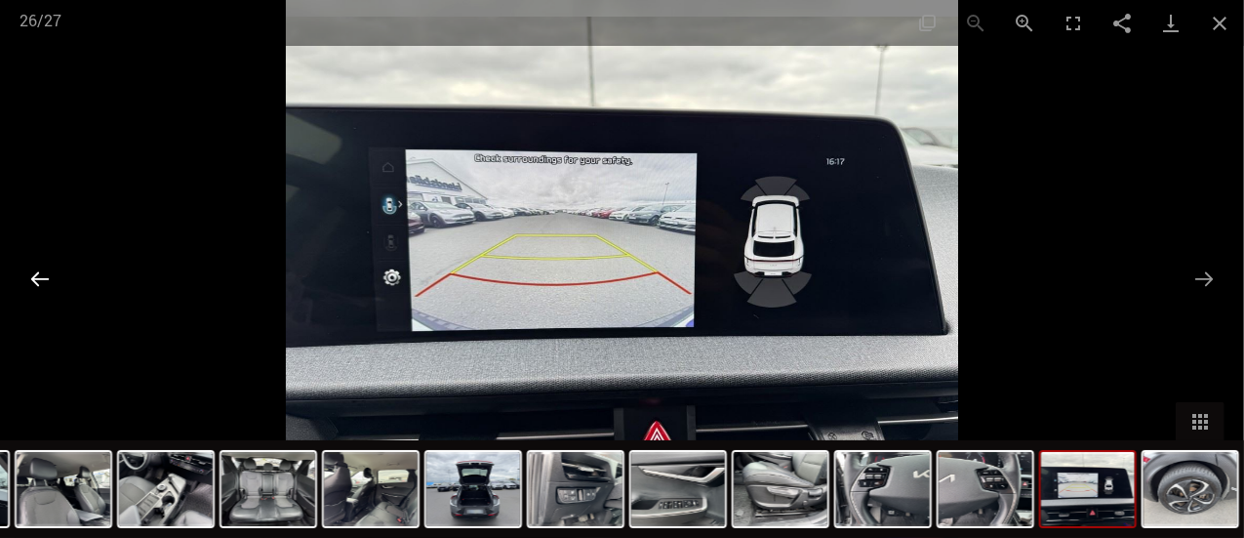
click at [36, 271] on button "Previous slide" at bounding box center [40, 279] width 41 height 38
click at [1216, 24] on button "Close gallery" at bounding box center [1219, 23] width 49 height 46
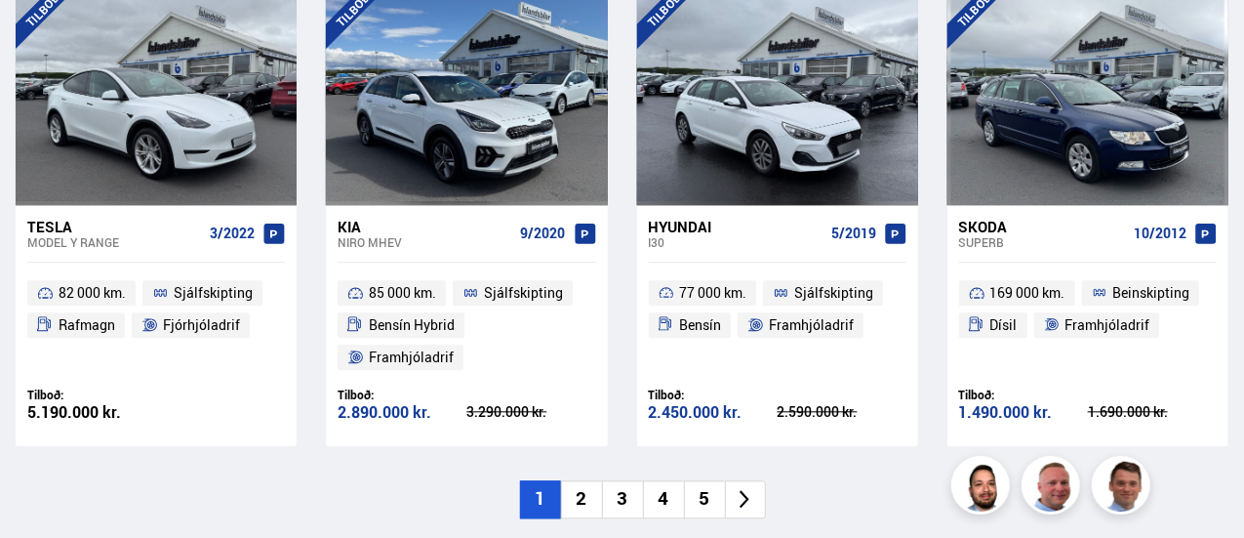
scroll to position [2096, 0]
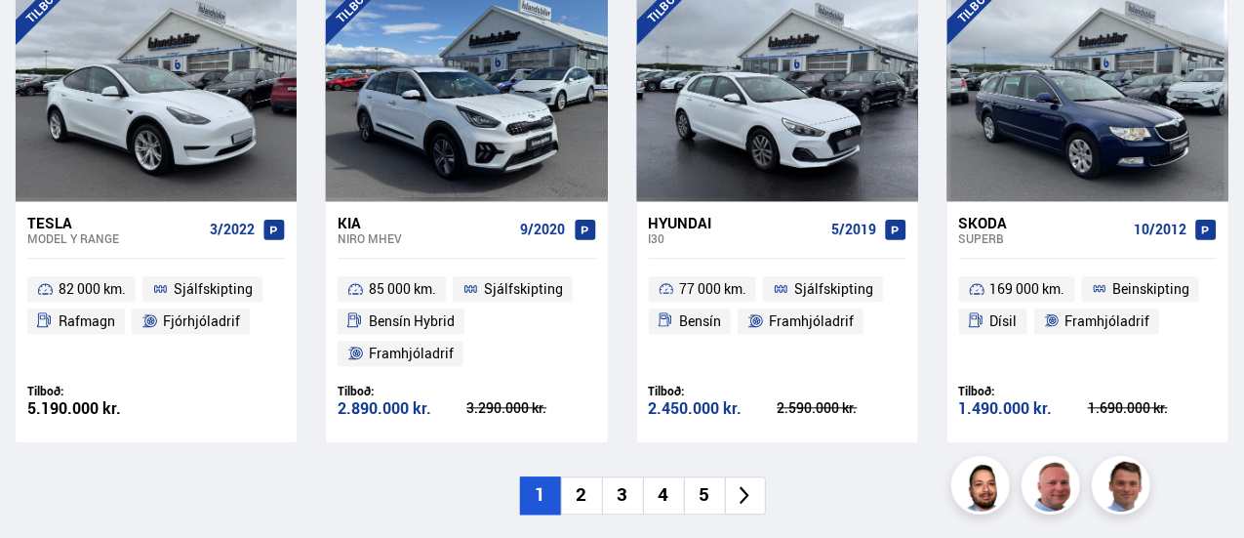
click at [583, 476] on li "2" at bounding box center [581, 495] width 41 height 38
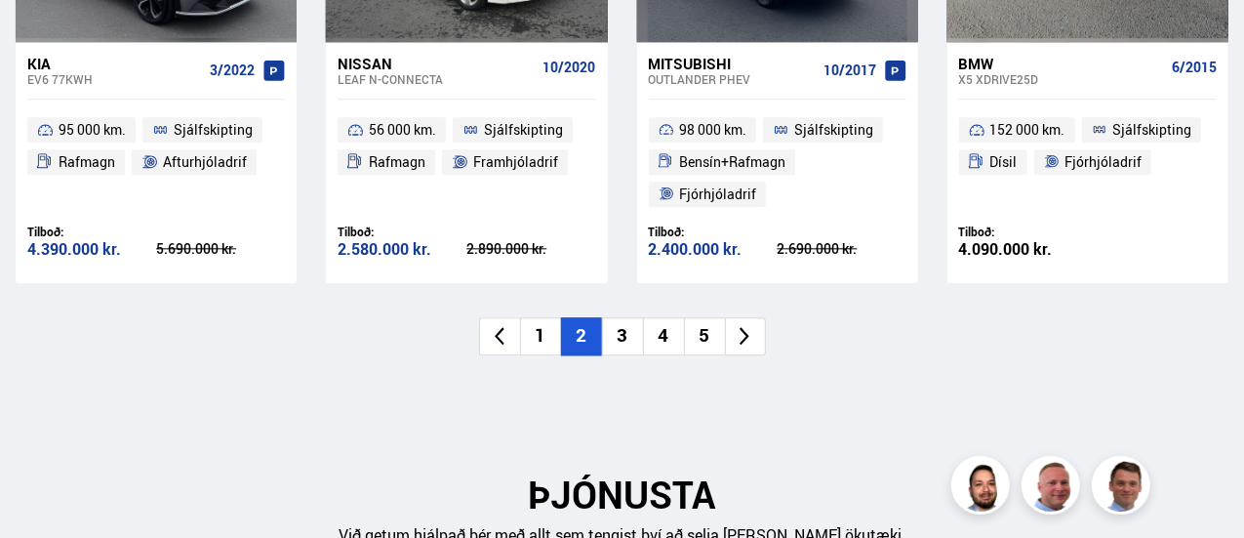
scroll to position [2291, 0]
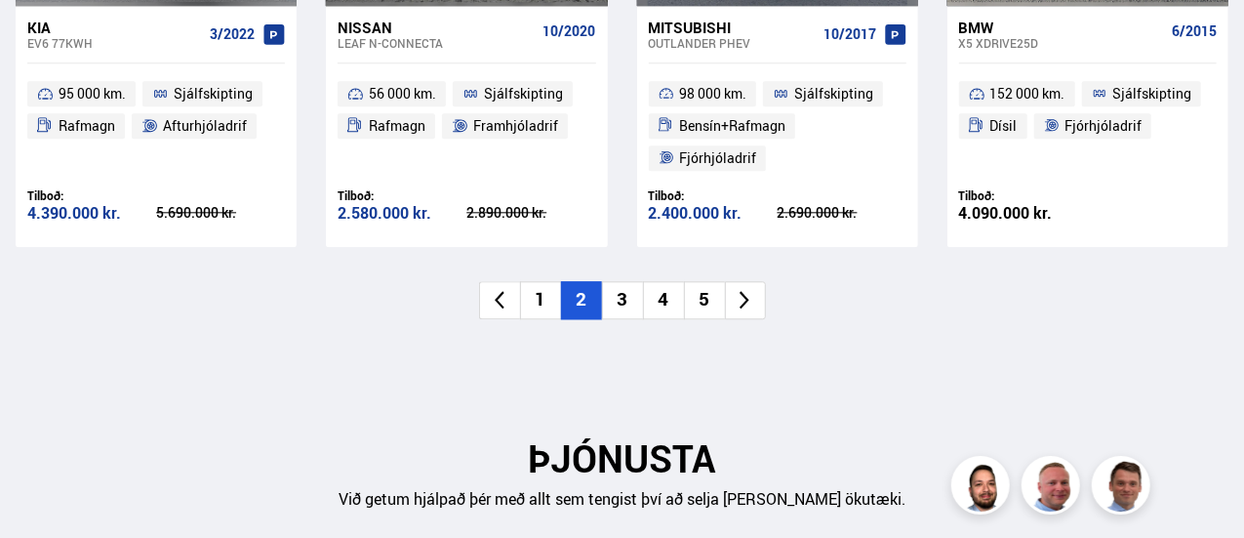
click at [616, 281] on li "3" at bounding box center [622, 300] width 41 height 38
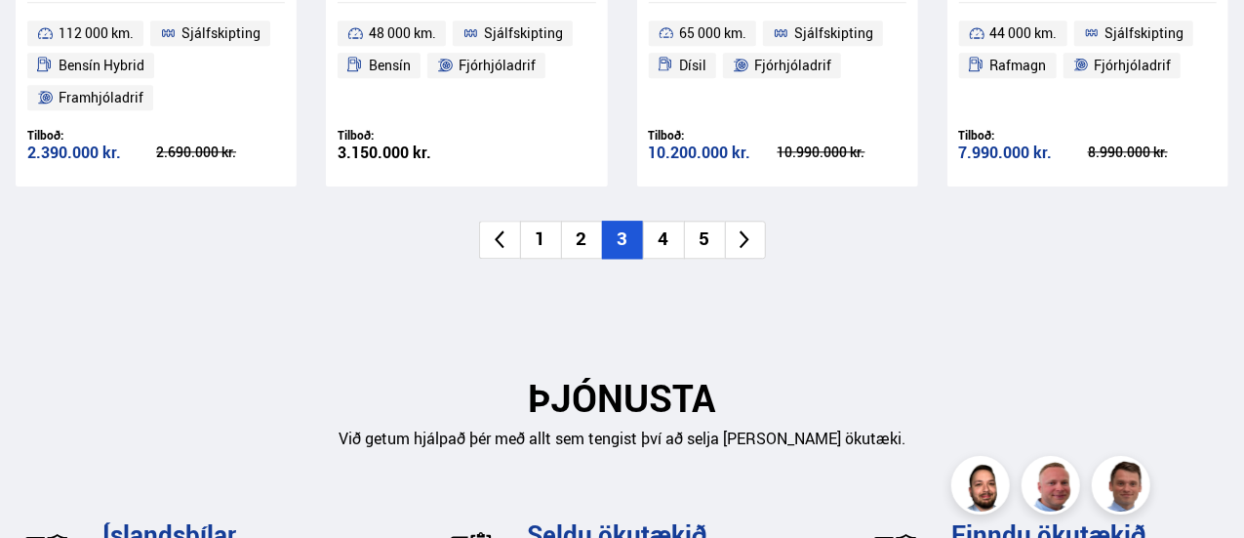
scroll to position [2213, 0]
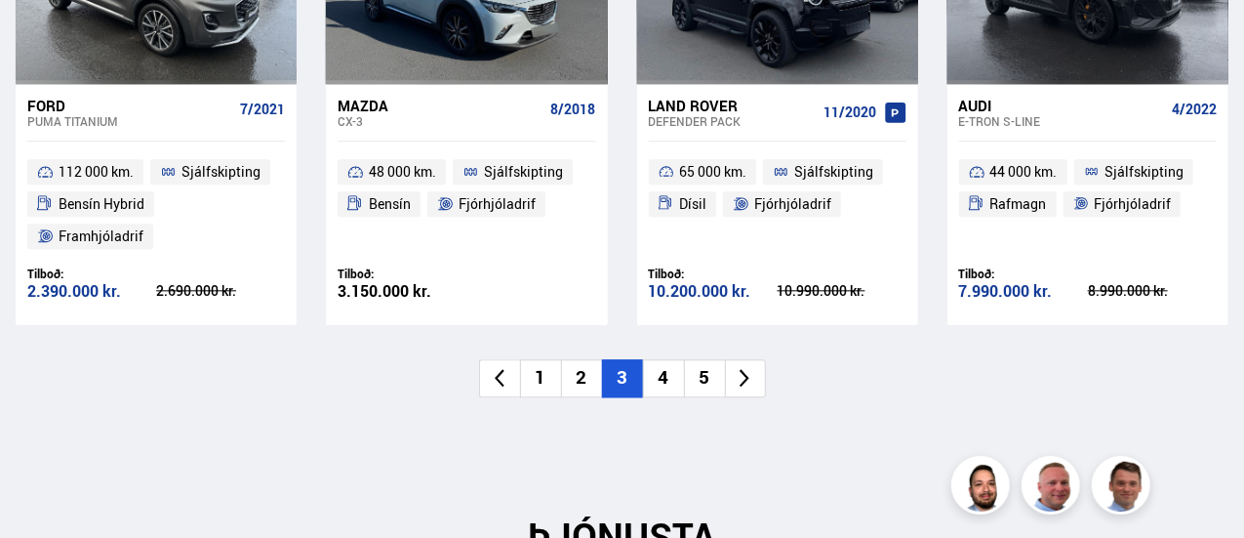
click at [660, 359] on li "4" at bounding box center [663, 378] width 41 height 38
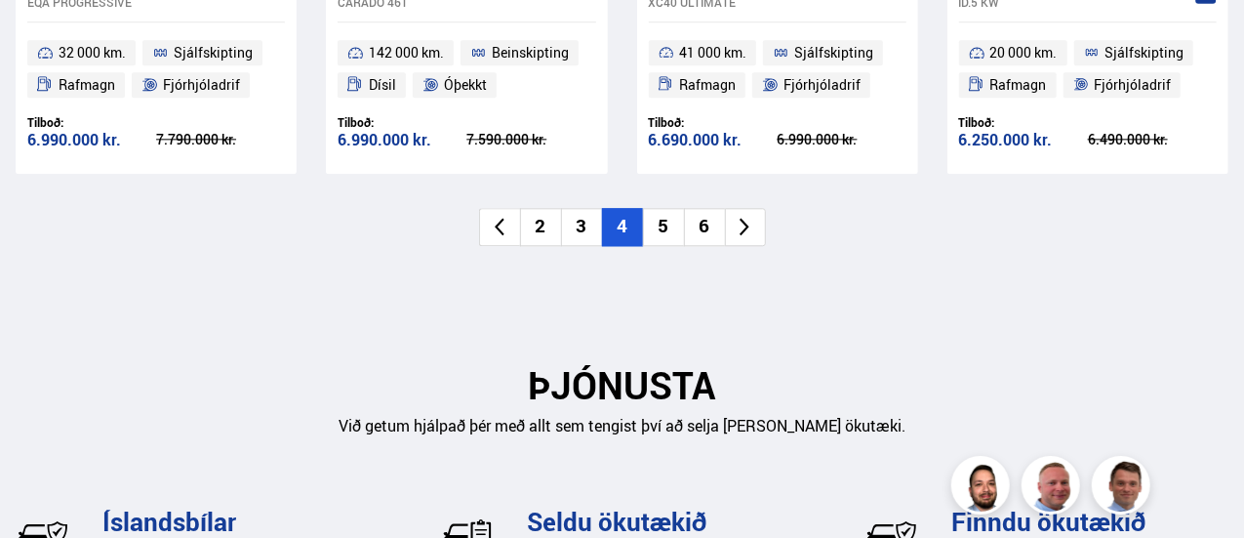
scroll to position [2330, 0]
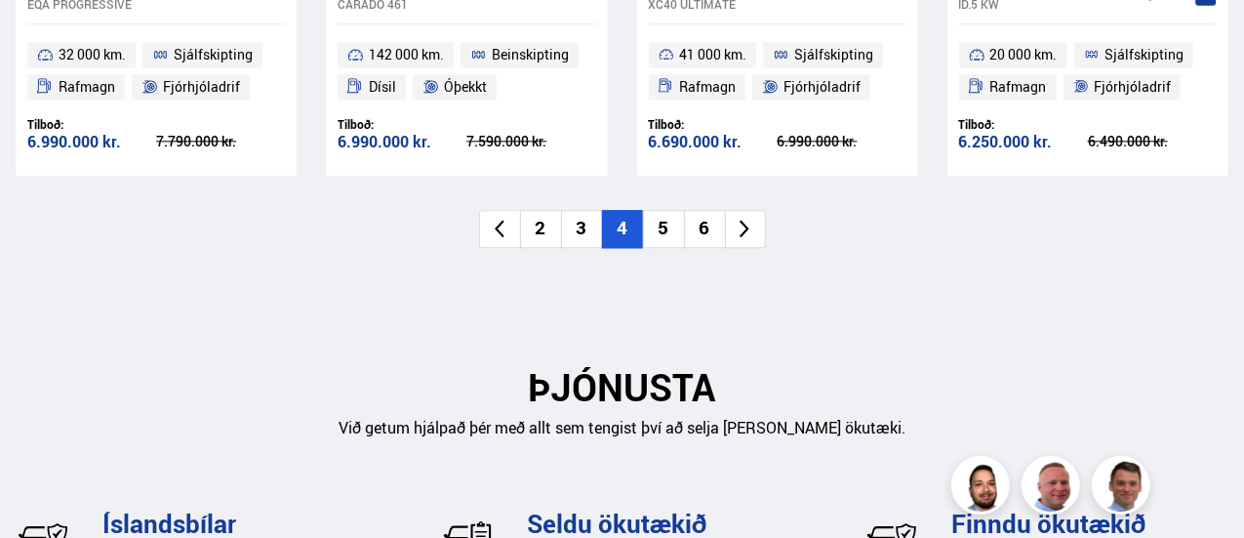
click at [660, 210] on li "5" at bounding box center [663, 229] width 41 height 38
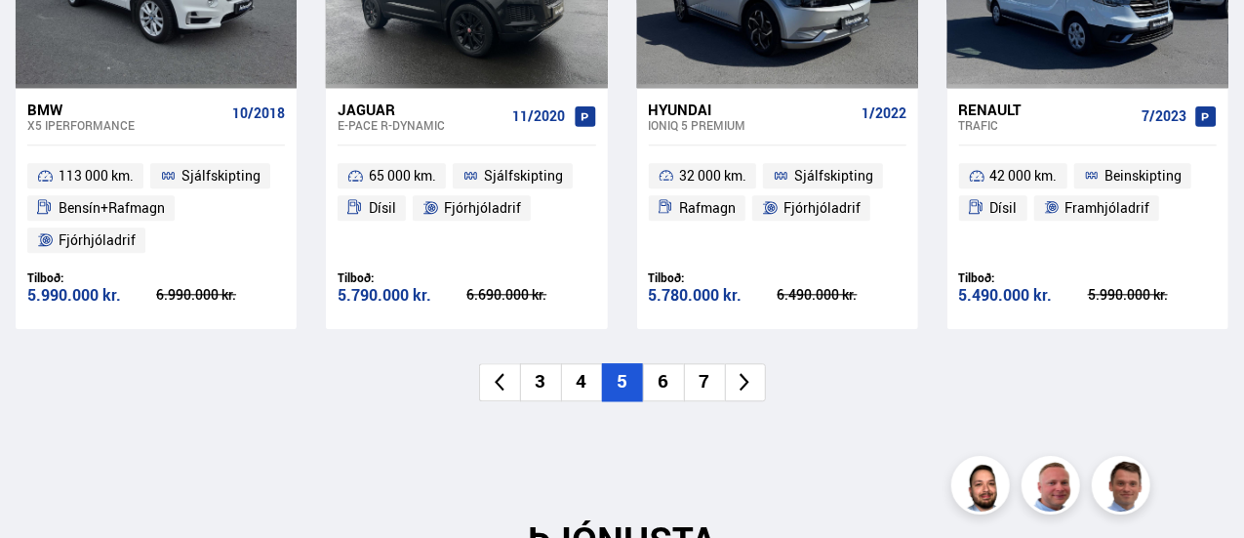
scroll to position [2213, 0]
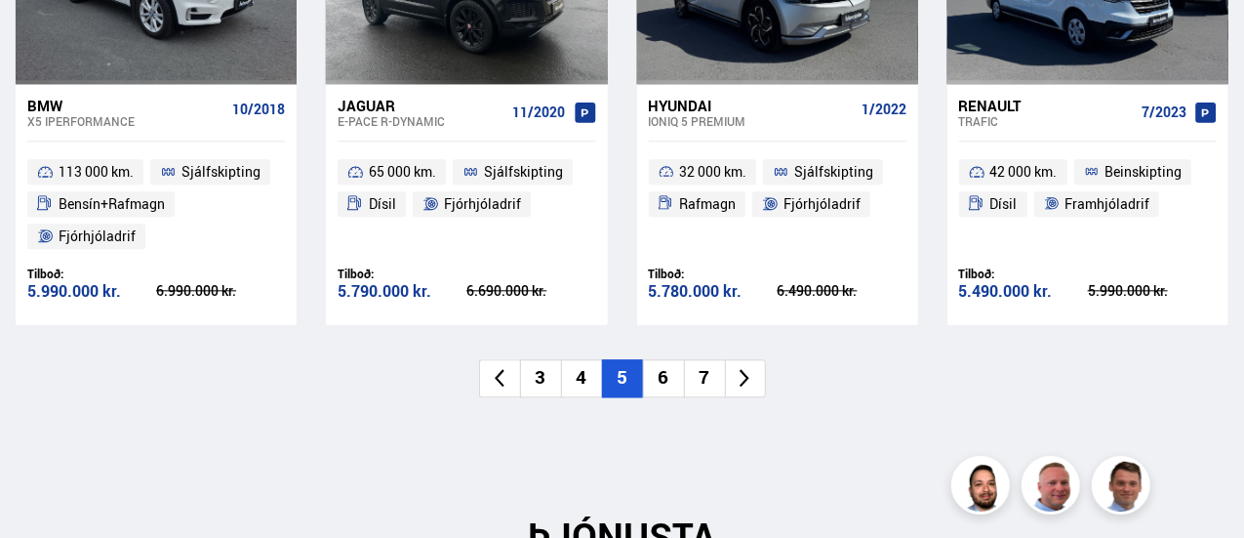
click at [660, 359] on li "6" at bounding box center [663, 378] width 41 height 38
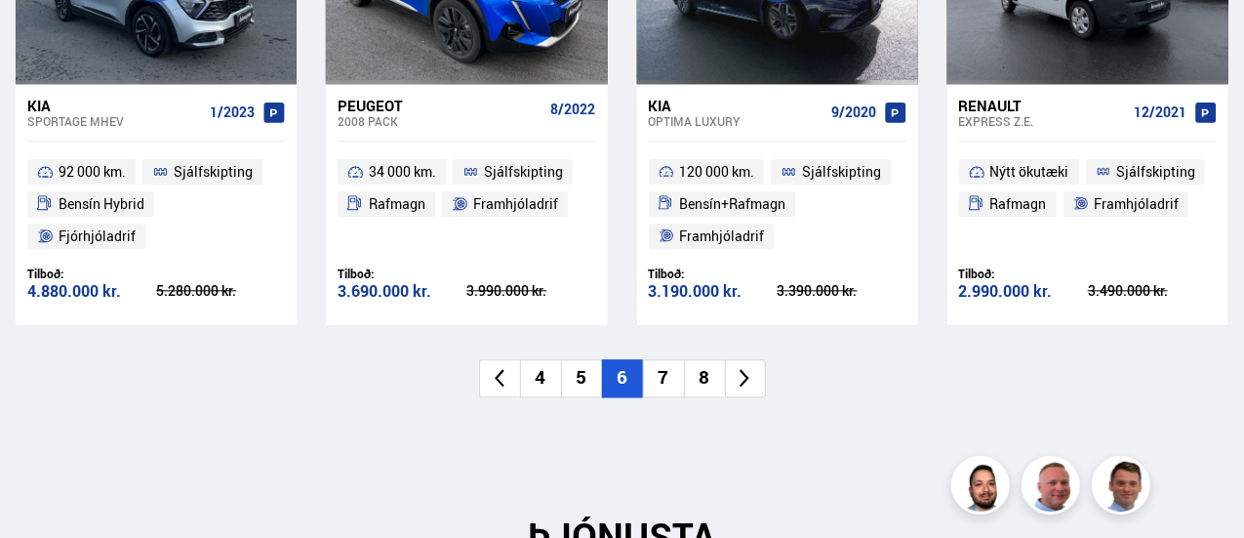
click at [663, 359] on li "7" at bounding box center [663, 378] width 41 height 38
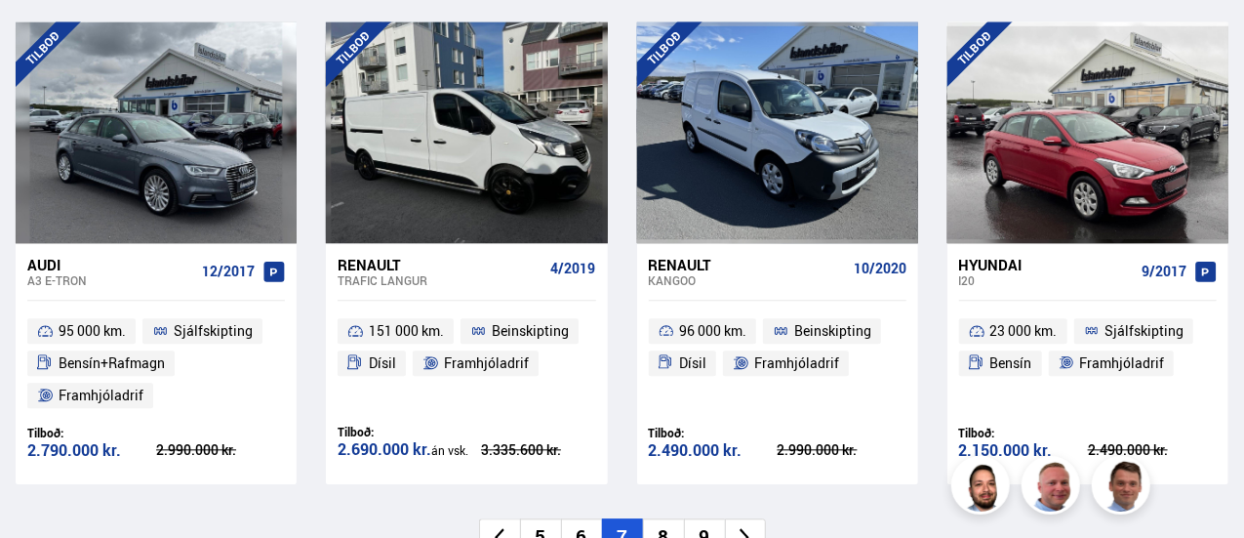
scroll to position [2057, 0]
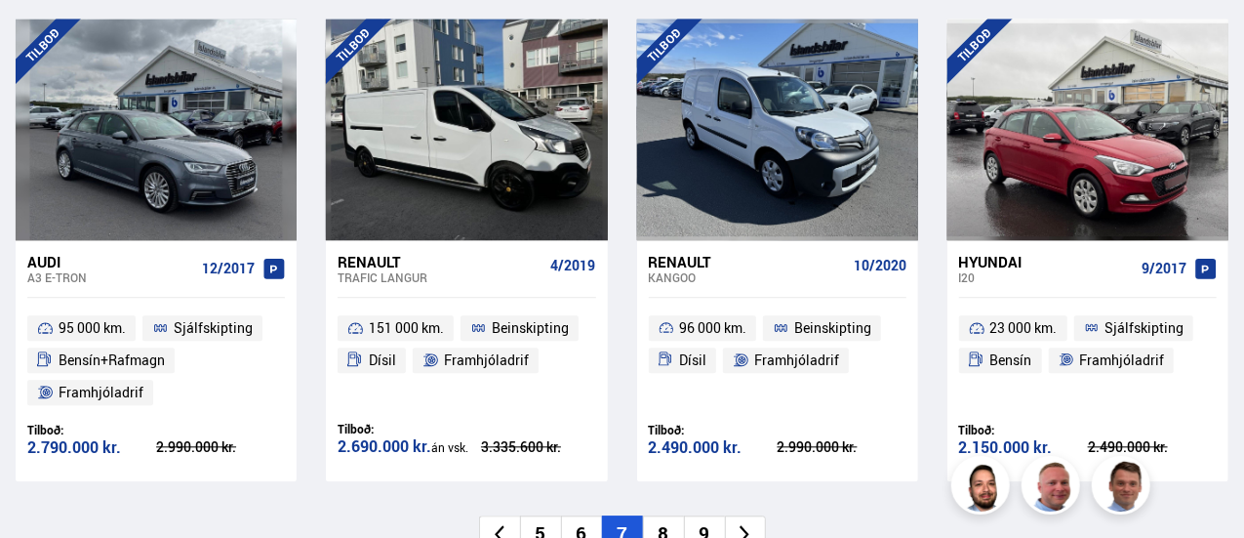
click at [663, 515] on li "8" at bounding box center [663, 534] width 41 height 38
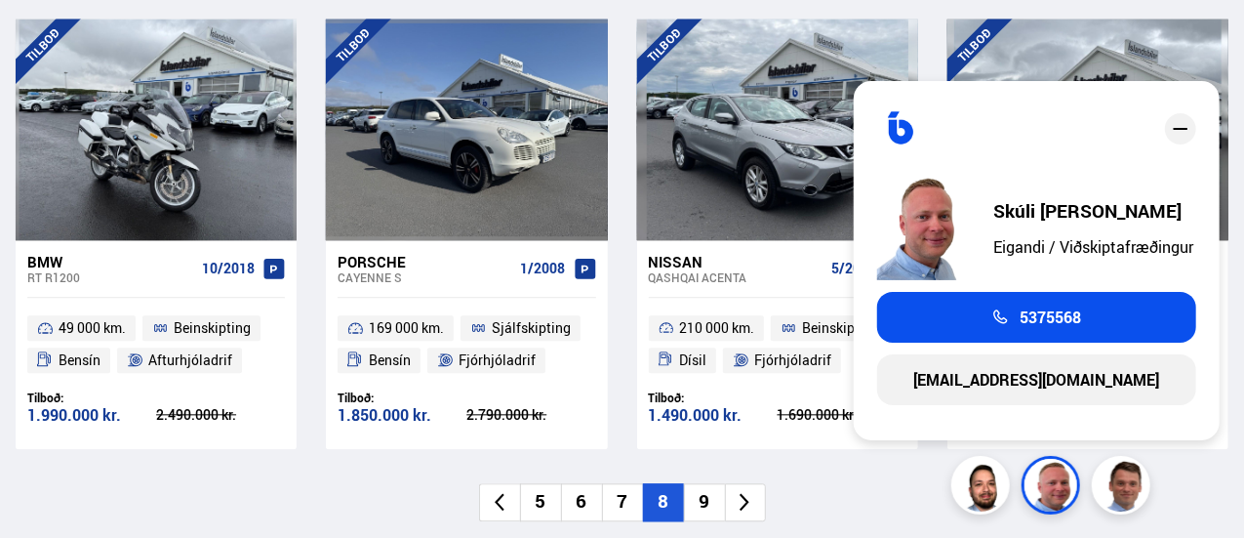
click at [1183, 125] on icon "close" at bounding box center [1180, 128] width 23 height 23
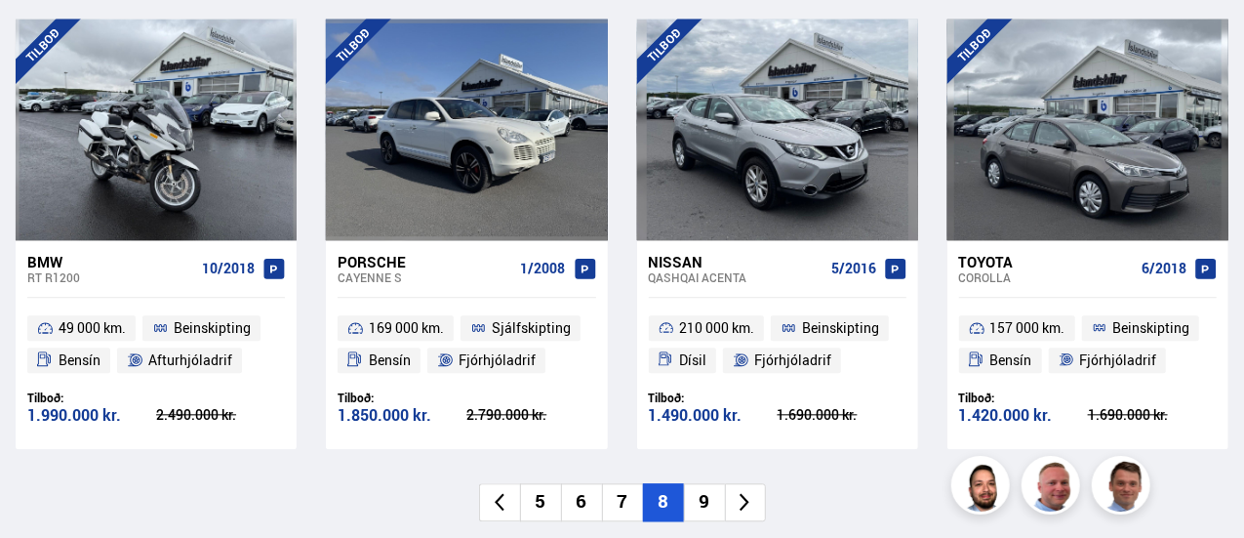
click at [701, 483] on li "9" at bounding box center [704, 502] width 41 height 38
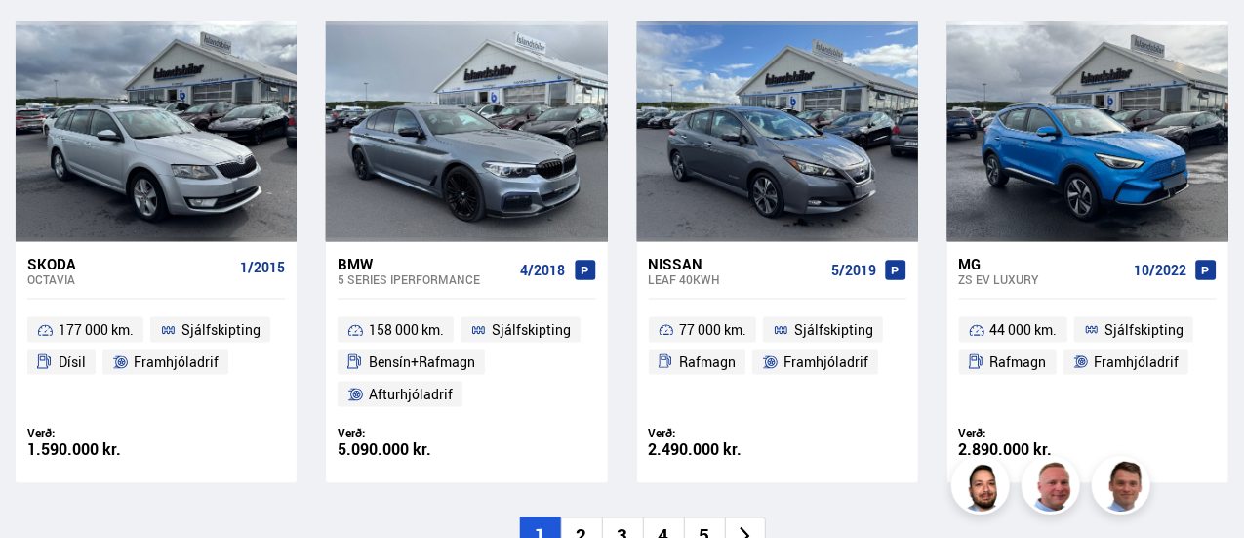
scroll to position [1393, 0]
